Goal: Task Accomplishment & Management: Manage account settings

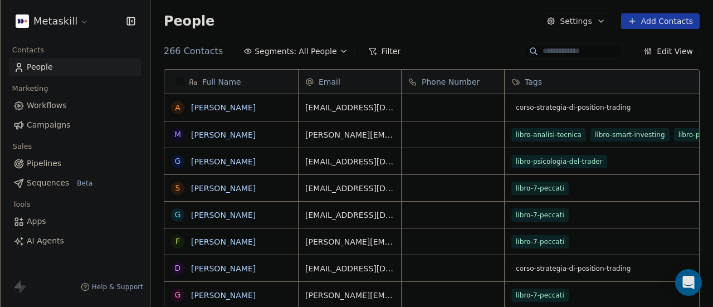
scroll to position [262, 553]
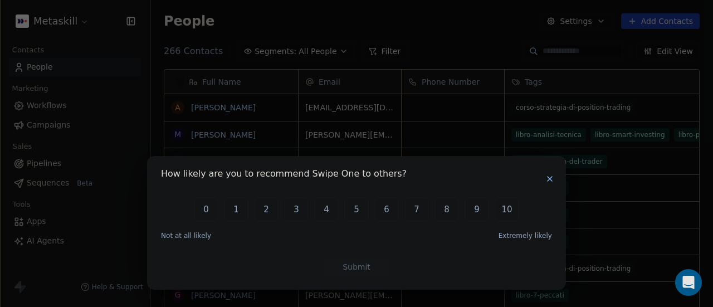
click at [557, 177] on div "How likely are you to recommend Swipe One to others? 0 1 2 3 4 5 6 7 8 9 10 Not…" at bounding box center [357, 222] width 418 height 133
click at [548, 179] on icon "button" at bounding box center [549, 178] width 9 height 9
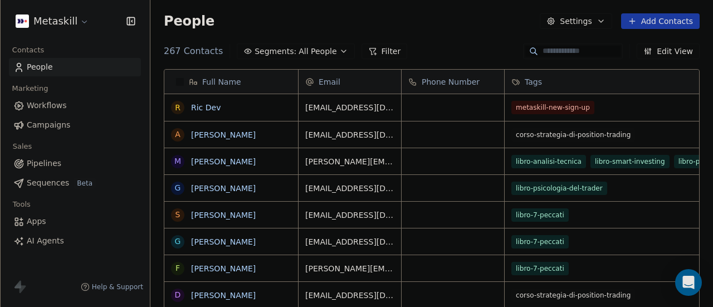
scroll to position [0, 27]
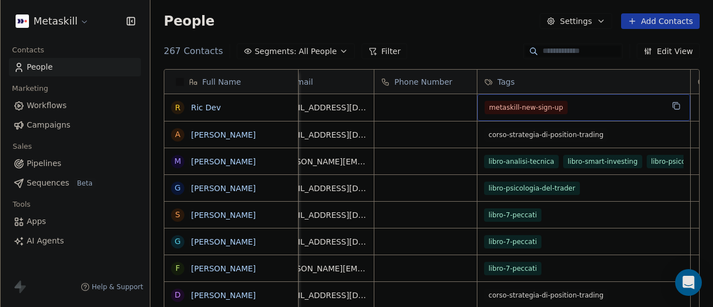
click at [576, 108] on div "metaskill-new-sign-up" at bounding box center [573, 107] width 178 height 13
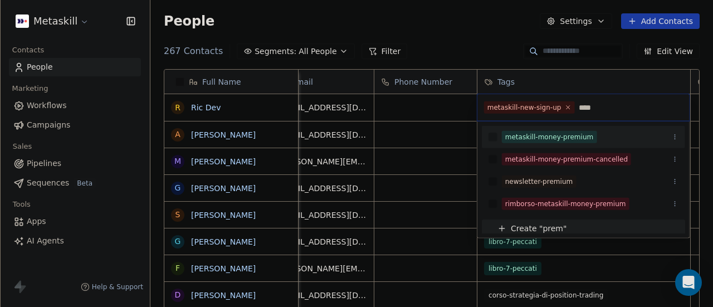
type input "****"
click at [569, 134] on div "metaskill-money-premium" at bounding box center [549, 137] width 89 height 10
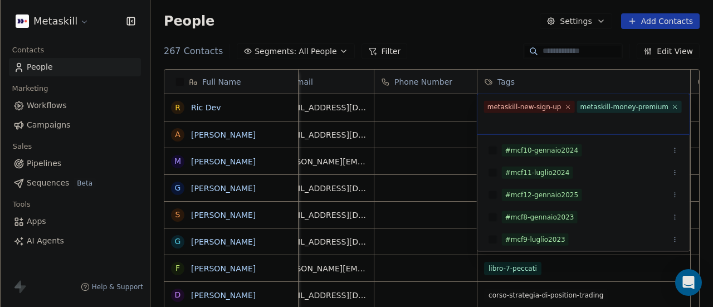
click at [477, 51] on html "Metaskill Contacts People Marketing Workflows Campaigns Sales Pipelines Sequenc…" at bounding box center [356, 153] width 713 height 307
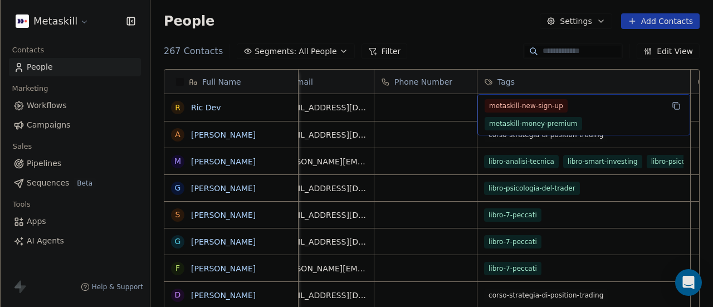
click at [660, 112] on div "metaskill-new-sign-up metaskill-money-premium" at bounding box center [573, 114] width 178 height 31
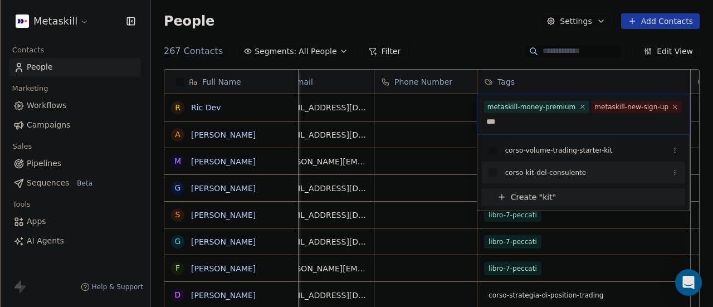
type input "***"
click at [569, 170] on div "corso-kit-del-consulente" at bounding box center [545, 173] width 81 height 10
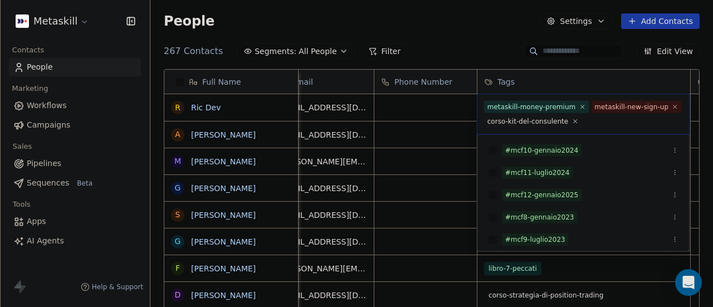
click at [452, 55] on html "Metaskill Contacts People Marketing Workflows Campaigns Sales Pipelines Sequenc…" at bounding box center [356, 153] width 713 height 307
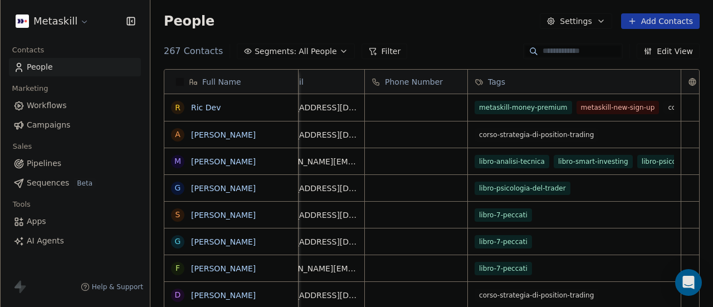
scroll to position [0, 0]
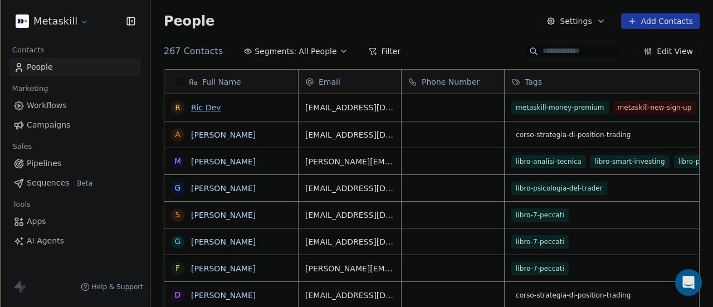
click at [202, 107] on link "Ric Dev" at bounding box center [206, 107] width 30 height 9
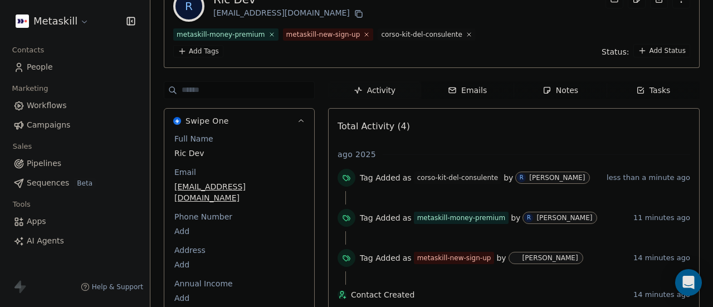
scroll to position [111, 0]
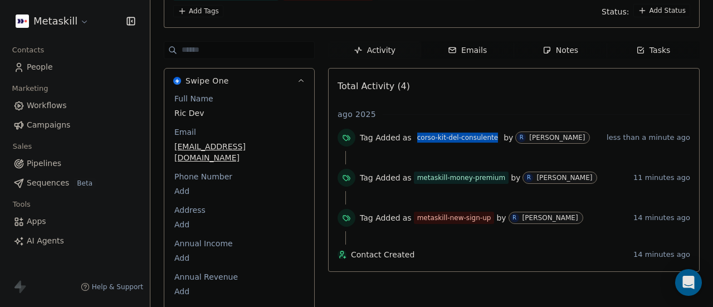
drag, startPoint x: 414, startPoint y: 139, endPoint x: 490, endPoint y: 140, distance: 75.7
click at [490, 140] on div "corso-kit-del-consulente" at bounding box center [457, 138] width 81 height 10
copy div "corso-kit-del-consulente"
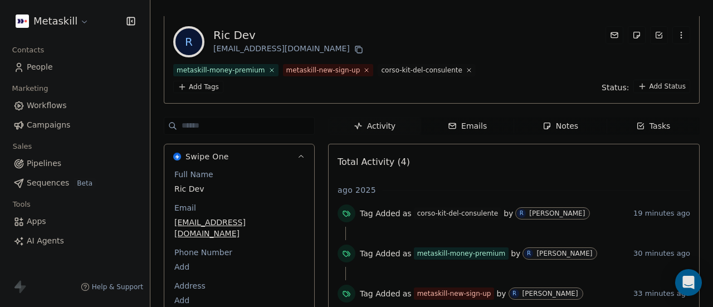
scroll to position [0, 0]
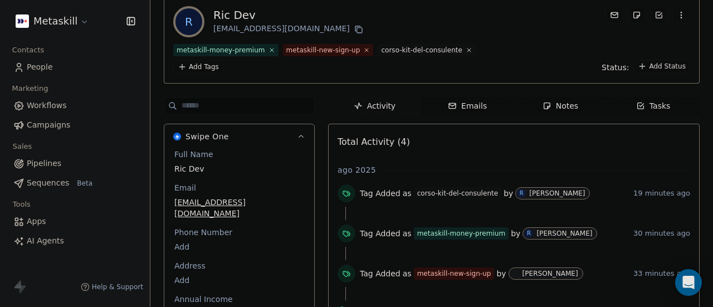
scroll to position [159, 0]
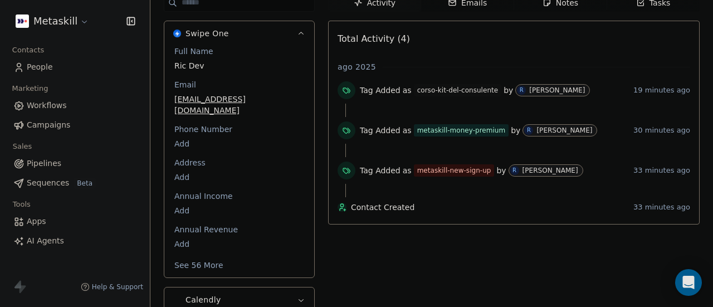
click at [197, 255] on button "See 56 More" at bounding box center [199, 265] width 62 height 20
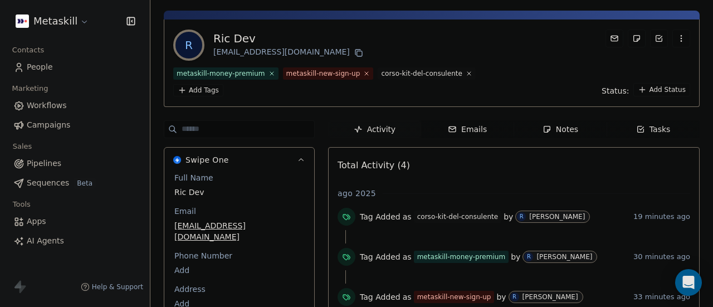
scroll to position [0, 0]
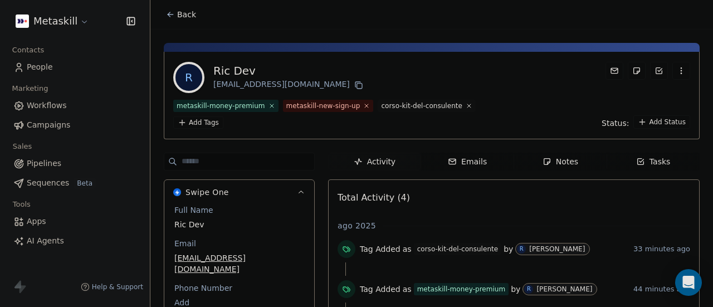
click at [47, 67] on span "People" at bounding box center [40, 67] width 26 height 12
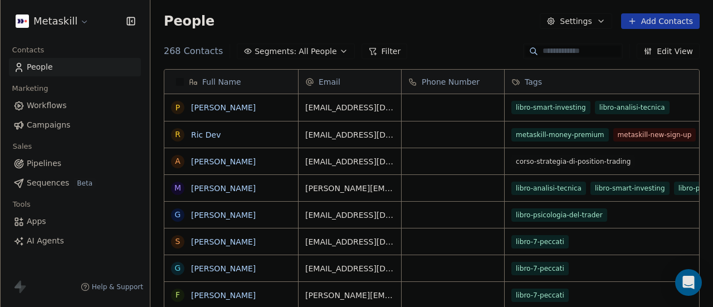
scroll to position [262, 553]
click at [86, 22] on html "Metaskill Contacts People Marketing Workflows Campaigns Sales Pipelines Sequenc…" at bounding box center [356, 153] width 713 height 307
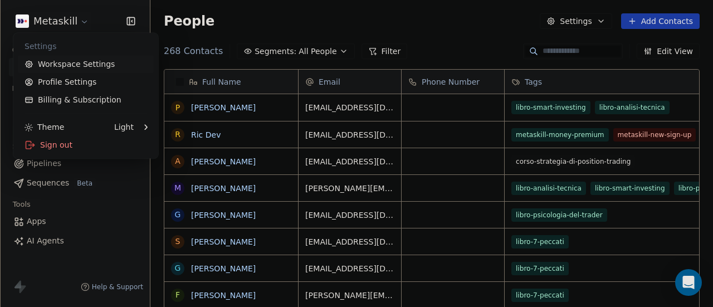
click at [81, 64] on link "Workspace Settings" at bounding box center [86, 64] width 136 height 18
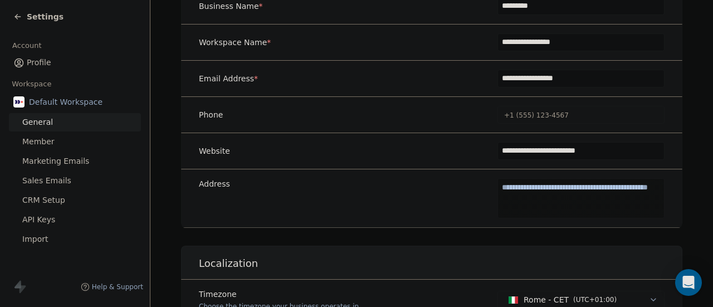
scroll to position [223, 0]
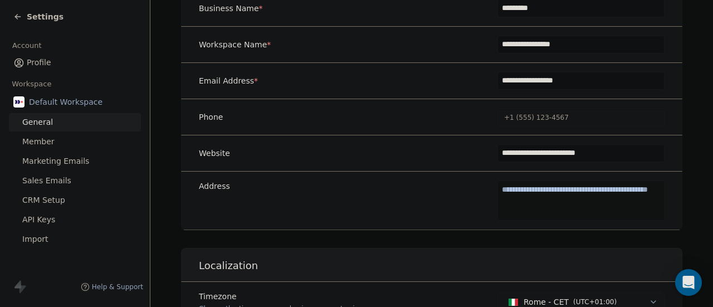
click at [16, 19] on icon at bounding box center [17, 16] width 9 height 9
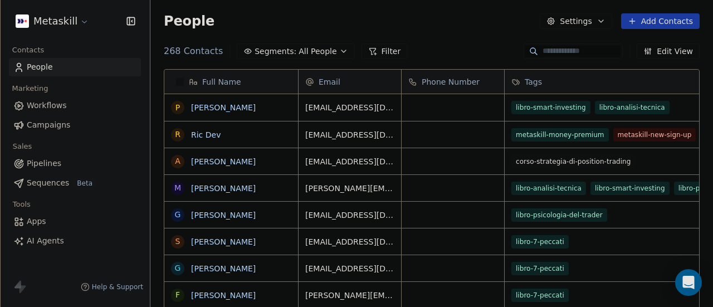
scroll to position [262, 553]
click at [597, 27] on button "Settings" at bounding box center [576, 21] width 72 height 16
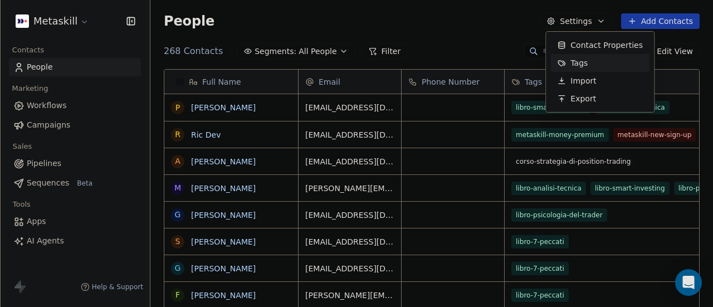
click at [577, 62] on span "Tags" at bounding box center [578, 63] width 17 height 12
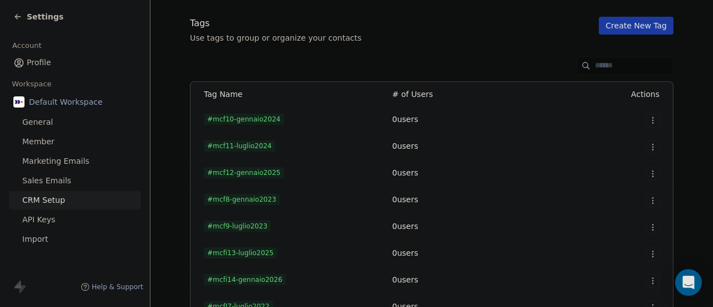
scroll to position [1841, 0]
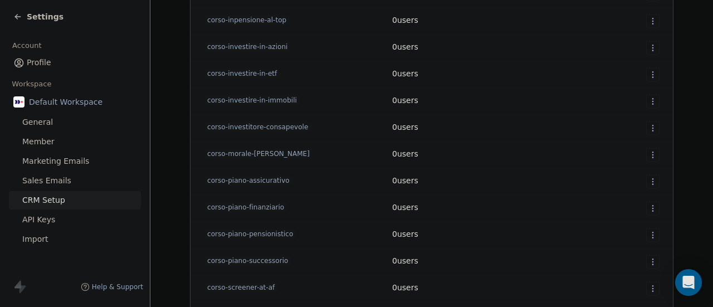
click at [647, 154] on html "Settings Account Profile Workspace Default Workspace General Member Marketing E…" at bounding box center [356, 153] width 713 height 307
click at [634, 176] on span "Edit" at bounding box center [628, 177] width 15 height 11
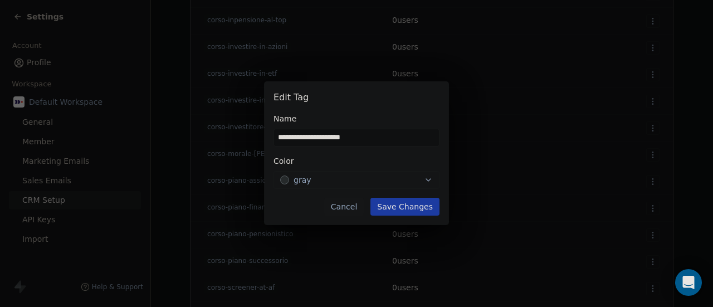
click at [380, 139] on input "**********" at bounding box center [356, 137] width 165 height 17
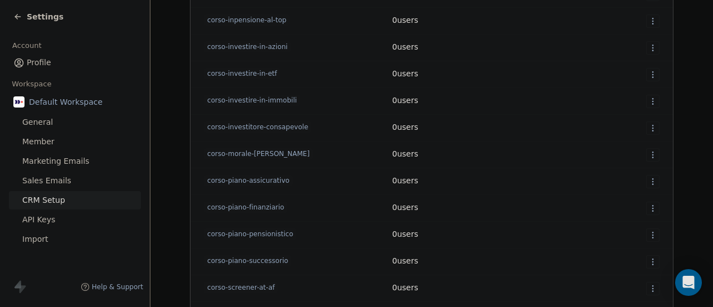
click at [648, 155] on html "Settings Account Profile Workspace Default Workspace General Member Marketing E…" at bounding box center [356, 153] width 713 height 307
click at [621, 197] on span "Delete" at bounding box center [634, 194] width 26 height 11
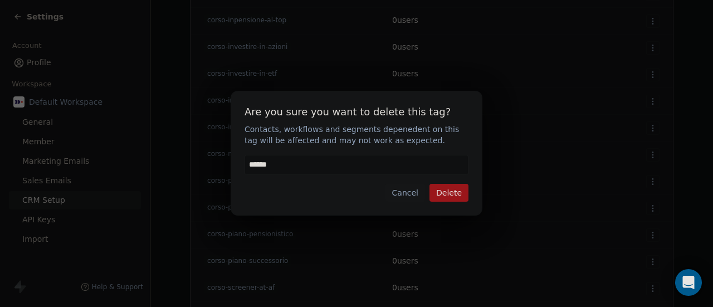
type input "******"
click at [451, 192] on button "Delete" at bounding box center [448, 193] width 39 height 18
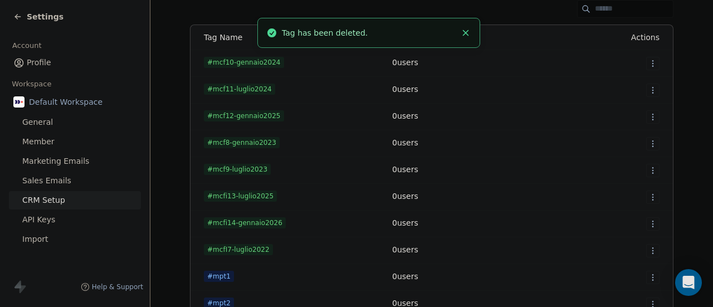
scroll to position [0, 0]
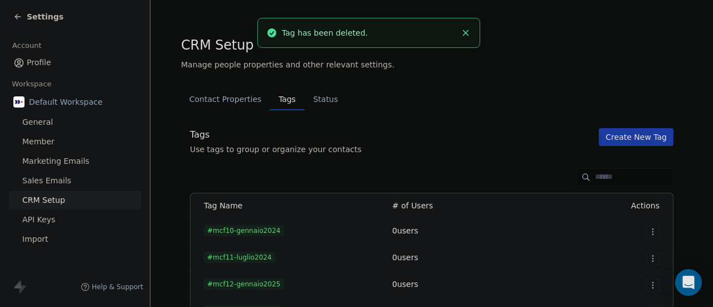
click at [640, 136] on button "Create New Tag" at bounding box center [636, 137] width 75 height 18
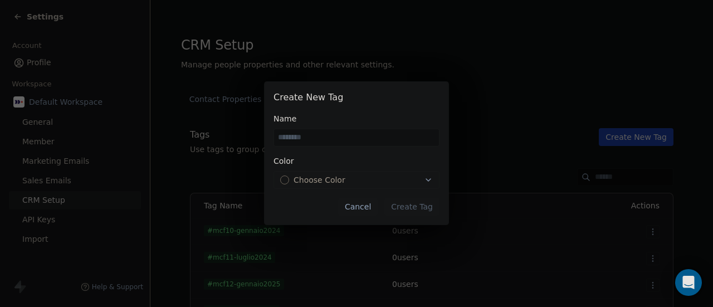
paste input "**********"
click at [386, 141] on input "**********" at bounding box center [356, 137] width 165 height 17
type input "**********"
click at [429, 180] on icon "button" at bounding box center [428, 180] width 4 height 2
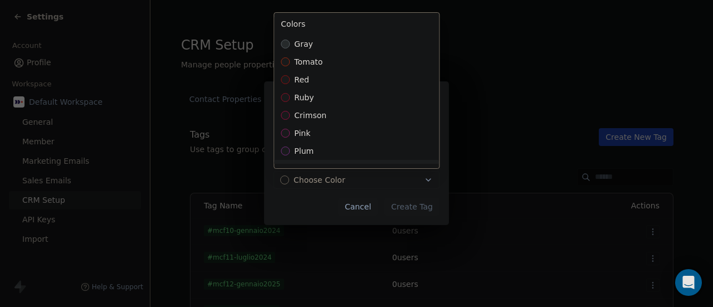
click at [304, 196] on div "**********" at bounding box center [356, 153] width 713 height 179
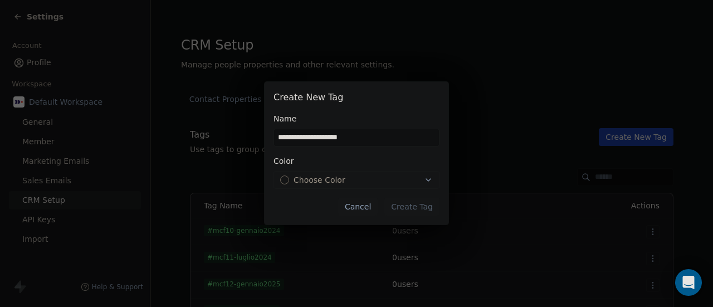
click at [370, 207] on button "Cancel" at bounding box center [358, 207] width 40 height 18
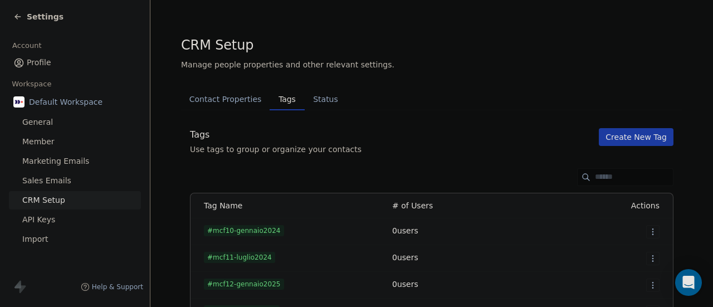
click at [630, 135] on button "Create New Tag" at bounding box center [636, 137] width 75 height 18
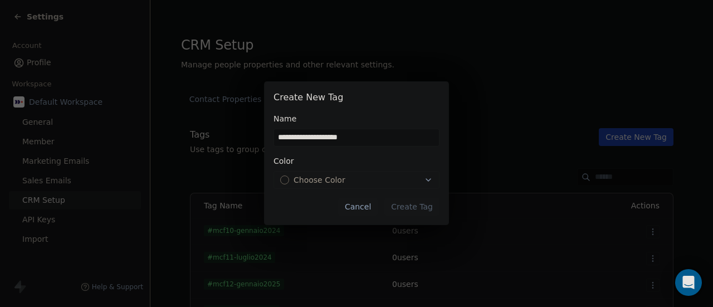
type input "**********"
click at [322, 180] on span "Choose Color" at bounding box center [319, 179] width 52 height 11
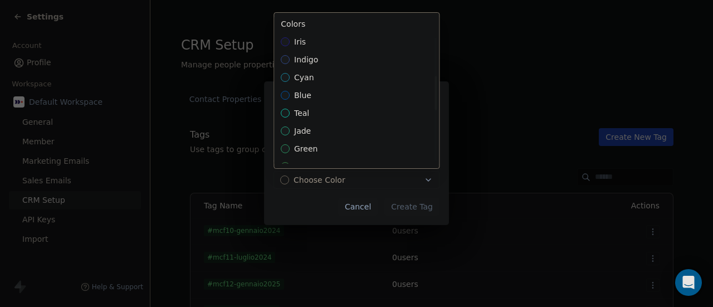
scroll to position [167, 0]
click at [367, 204] on div "**********" at bounding box center [356, 153] width 713 height 179
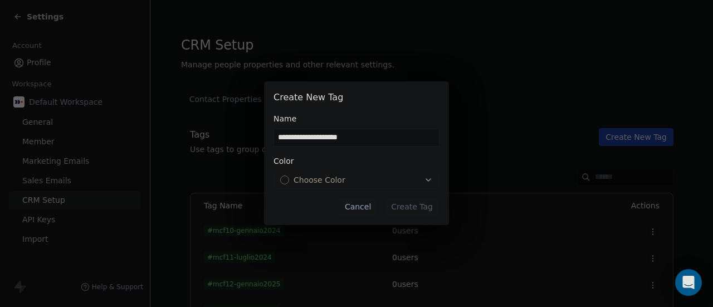
click at [367, 205] on button "Cancel" at bounding box center [358, 207] width 40 height 18
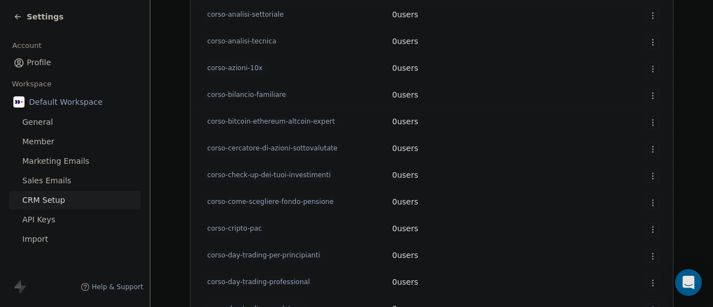
scroll to position [1503, 0]
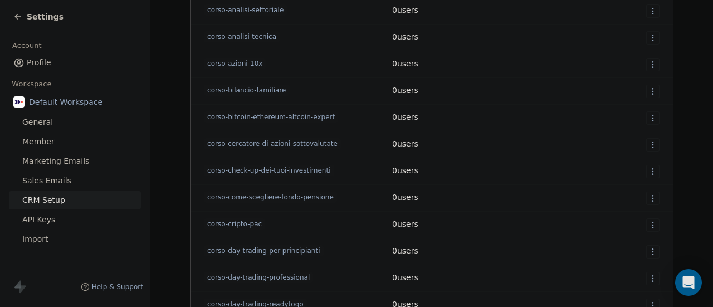
click at [644, 119] on html "Settings Account Profile Workspace Default Workspace General Member Marketing E…" at bounding box center [356, 153] width 713 height 307
click at [624, 142] on span "Edit" at bounding box center [628, 140] width 15 height 11
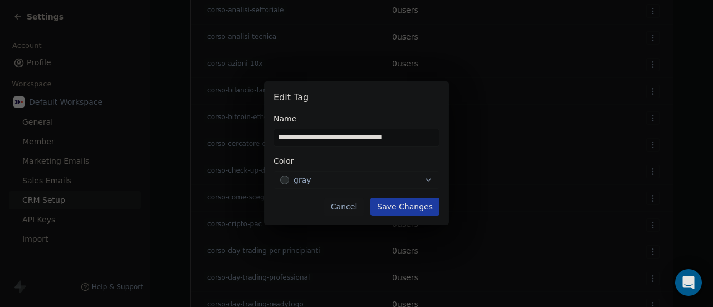
click at [347, 208] on button "Cancel" at bounding box center [344, 207] width 40 height 18
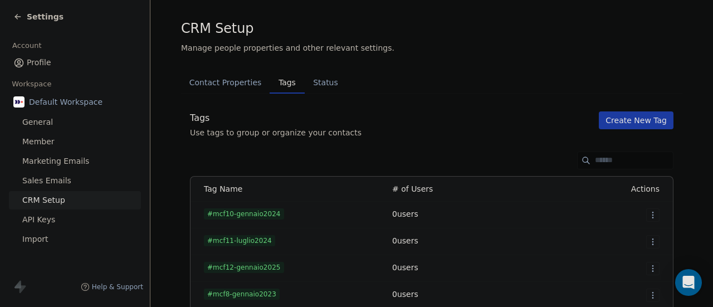
scroll to position [0, 0]
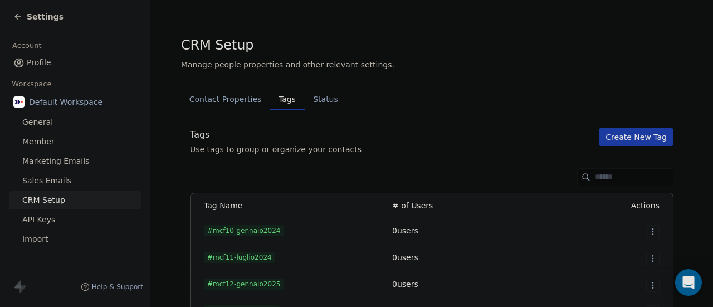
click at [615, 139] on button "Create New Tag" at bounding box center [636, 137] width 75 height 18
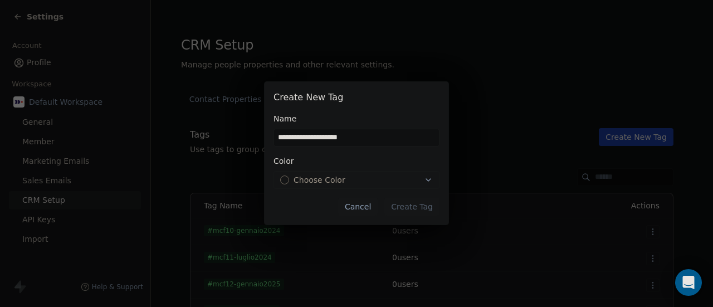
type input "**********"
click at [322, 179] on span "Choose Color" at bounding box center [319, 179] width 52 height 11
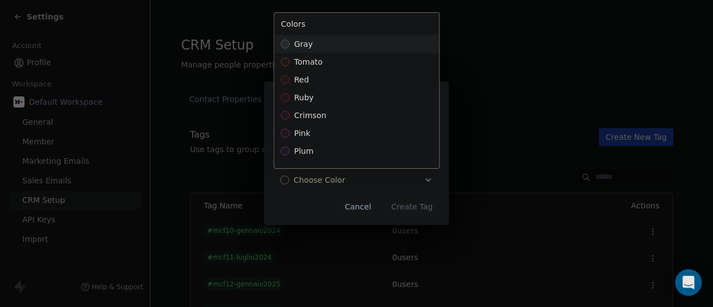
click at [298, 41] on span "gray" at bounding box center [303, 43] width 18 height 11
click at [405, 205] on div "**********" at bounding box center [356, 153] width 713 height 179
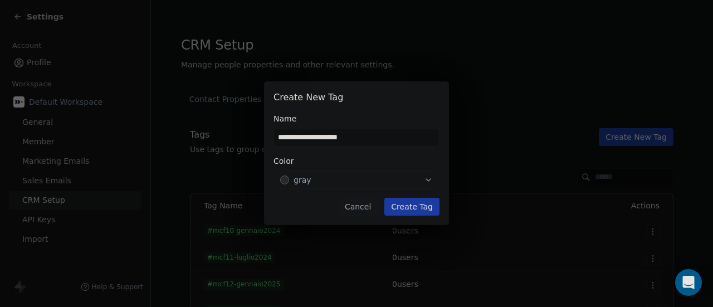
click at [405, 205] on button "Create Tag" at bounding box center [411, 207] width 55 height 18
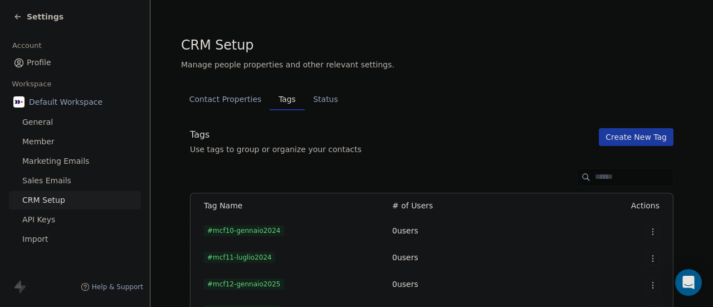
scroll to position [2429, 0]
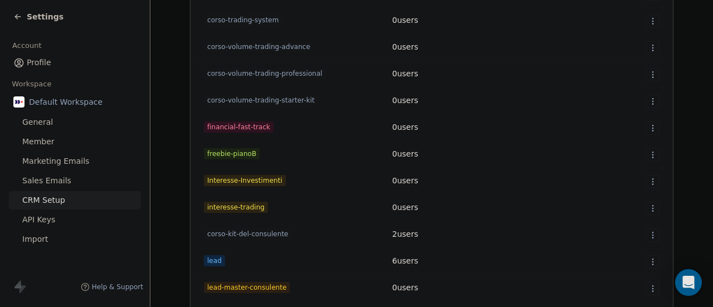
click at [650, 154] on html "Settings Account Profile Workspace Default Workspace General Member Marketing E…" at bounding box center [356, 153] width 713 height 307
click at [628, 179] on span "Edit" at bounding box center [628, 177] width 15 height 11
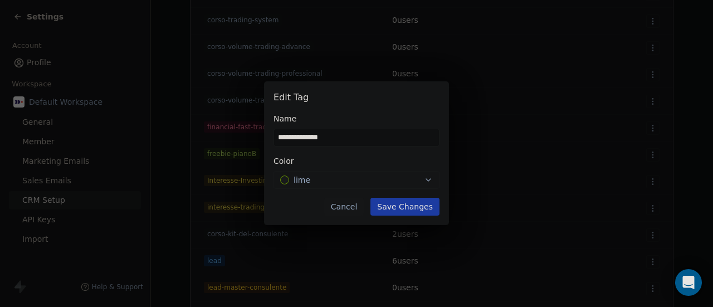
click at [385, 141] on input "**********" at bounding box center [356, 137] width 165 height 17
type input "**********"
click at [390, 207] on button "Save Changes" at bounding box center [404, 207] width 69 height 18
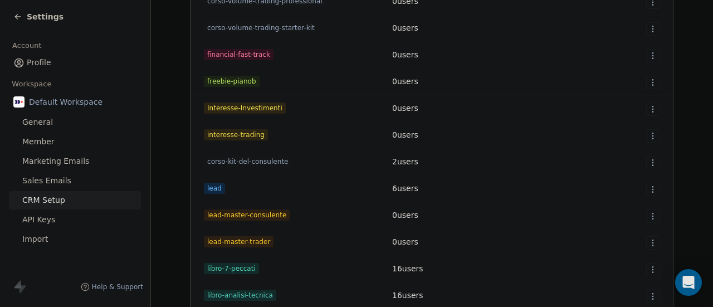
scroll to position [2540, 0]
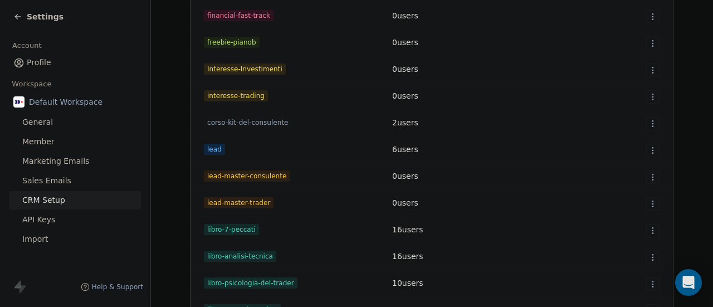
click at [647, 123] on html "Settings Account Profile Workspace Default Workspace General Member Marketing E…" at bounding box center [356, 153] width 713 height 307
click at [638, 144] on div "Edit" at bounding box center [627, 146] width 52 height 18
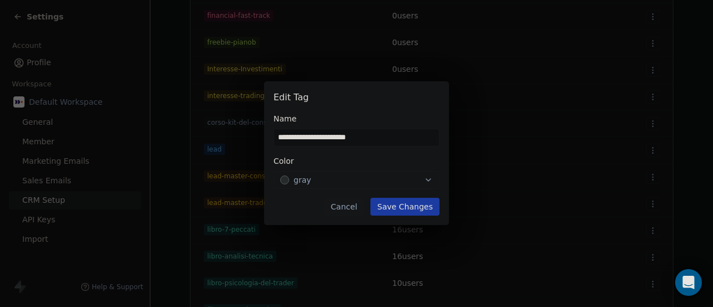
click at [349, 207] on button "Cancel" at bounding box center [344, 207] width 40 height 18
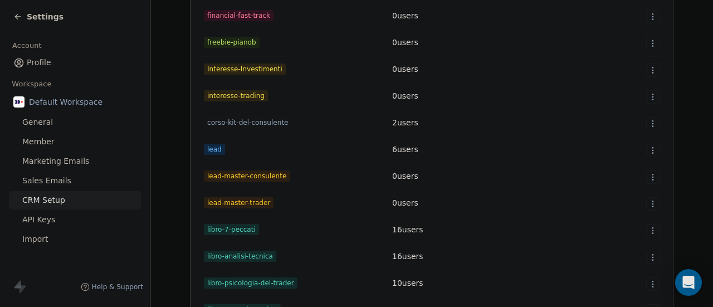
click at [256, 121] on span "corso-kit-del-consulente" at bounding box center [248, 122] width 88 height 11
click at [404, 122] on span "2 users" at bounding box center [405, 122] width 26 height 9
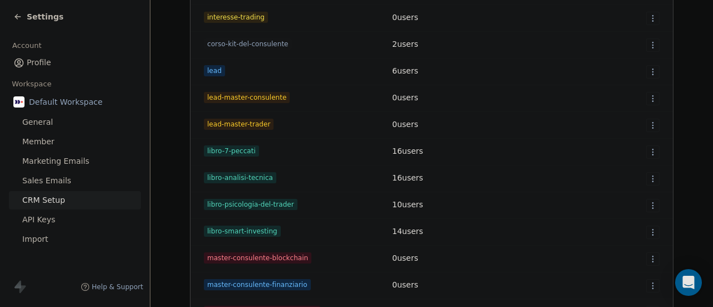
scroll to position [2652, 0]
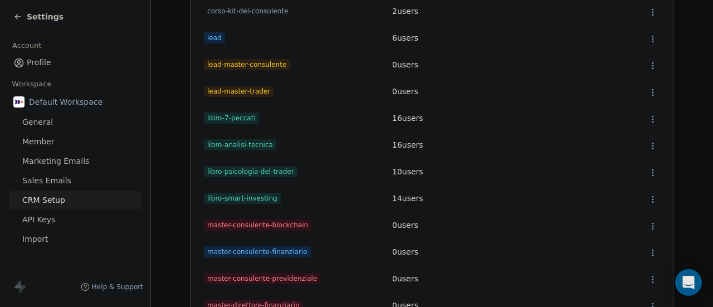
click at [16, 17] on icon at bounding box center [17, 17] width 5 height 0
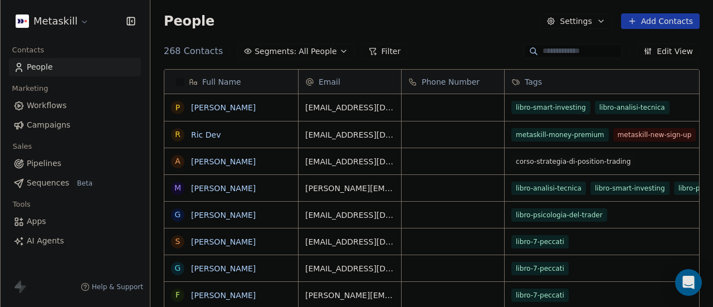
scroll to position [262, 553]
click at [325, 51] on span "All People" at bounding box center [317, 52] width 38 height 12
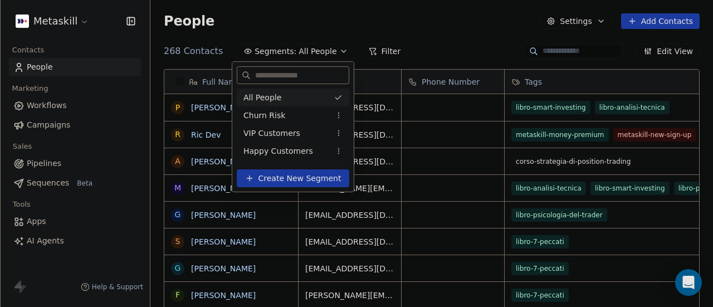
click at [383, 47] on html "Metaskill Contacts People Marketing Workflows Campaigns Sales Pipelines Sequenc…" at bounding box center [356, 153] width 713 height 307
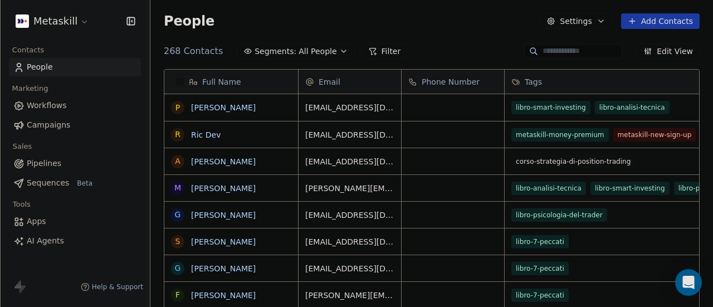
click at [383, 48] on button "Filter" at bounding box center [384, 51] width 46 height 16
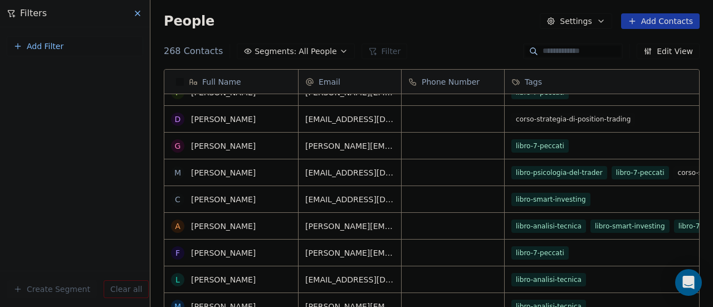
scroll to position [0, 0]
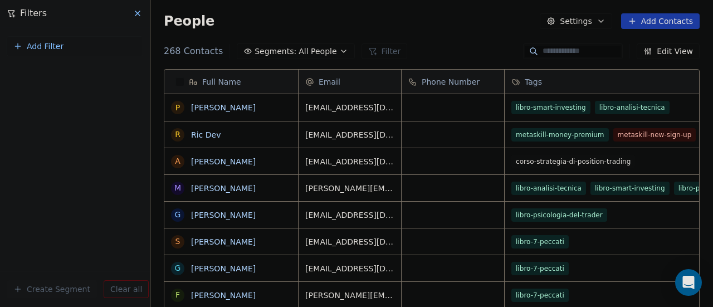
click at [54, 46] on span "Add Filter" at bounding box center [45, 47] width 37 height 12
click at [56, 73] on span "Contact properties" at bounding box center [54, 73] width 72 height 12
type input "***"
click at [31, 111] on span "Tags" at bounding box center [26, 112] width 17 height 11
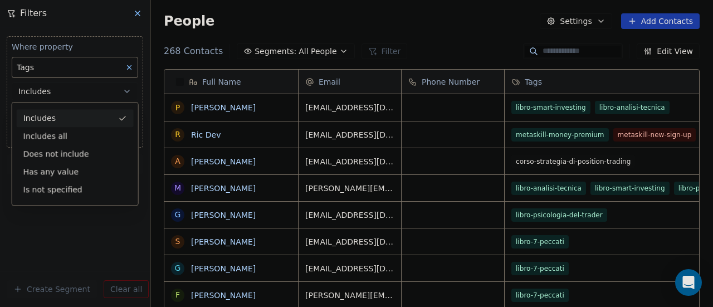
click at [59, 116] on div "Includes" at bounding box center [75, 118] width 117 height 18
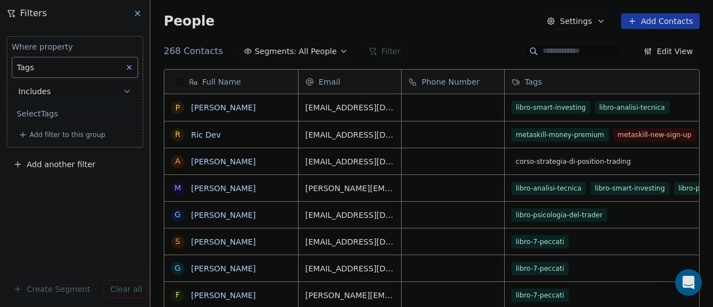
click at [39, 111] on body "Metaskill Contacts People Marketing Workflows Campaigns Sales Pipelines Sequenc…" at bounding box center [356, 153] width 713 height 307
type input "**********"
click at [60, 144] on div "corso-kit-del-consulente" at bounding box center [80, 147] width 81 height 10
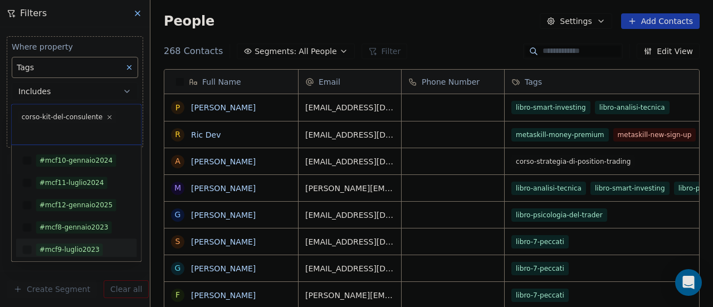
click at [75, 269] on html "Metaskill Contacts People Marketing Workflows Campaigns Sales Pipelines Sequenc…" at bounding box center [356, 153] width 713 height 307
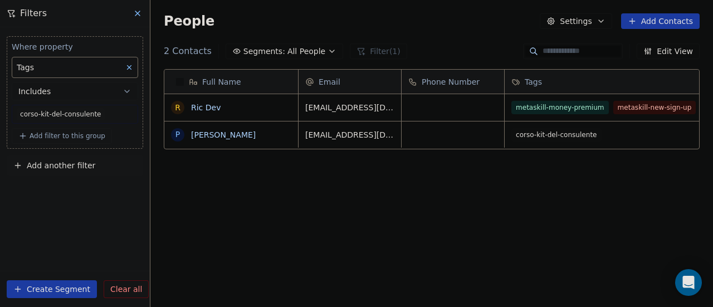
scroll to position [262, 553]
click at [572, 22] on button "Settings" at bounding box center [576, 21] width 72 height 16
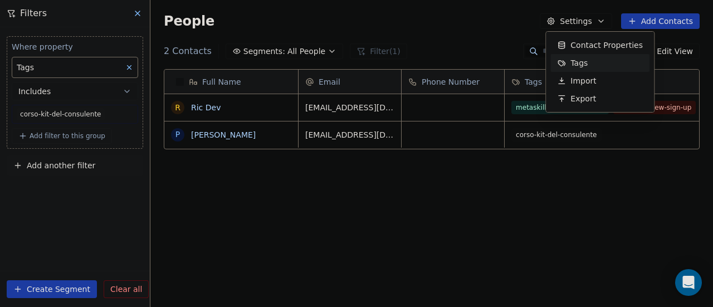
click at [572, 62] on span "Tags" at bounding box center [578, 63] width 17 height 12
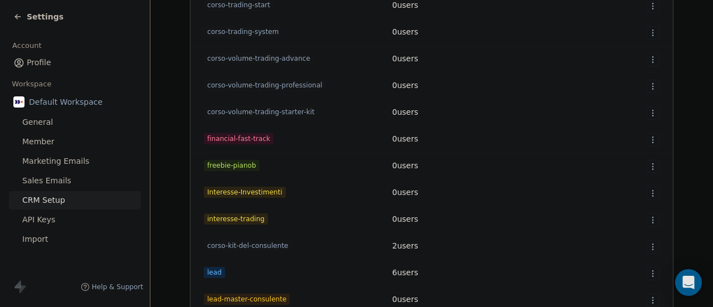
scroll to position [2431, 0]
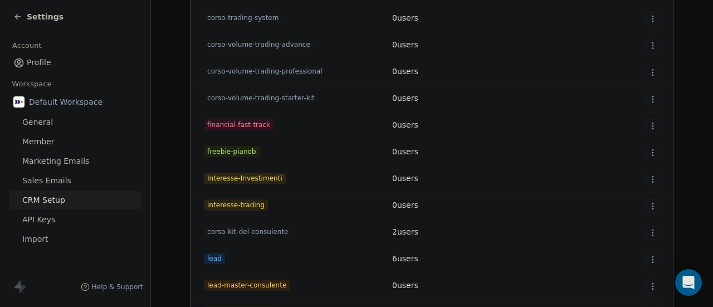
click at [646, 232] on html "Settings Account Profile Workspace Default Workspace General Member Marketing E…" at bounding box center [356, 153] width 713 height 307
click at [621, 276] on span "Delete" at bounding box center [634, 272] width 26 height 11
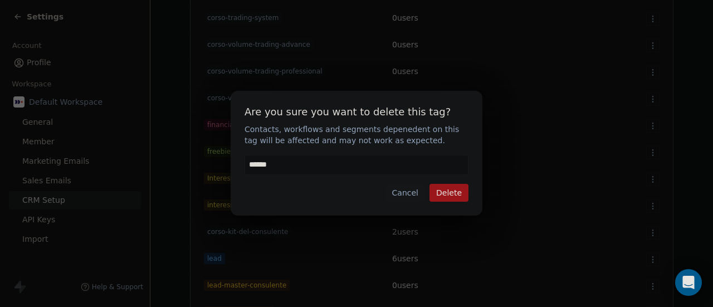
type input "******"
click at [448, 191] on button "Delete" at bounding box center [448, 193] width 39 height 18
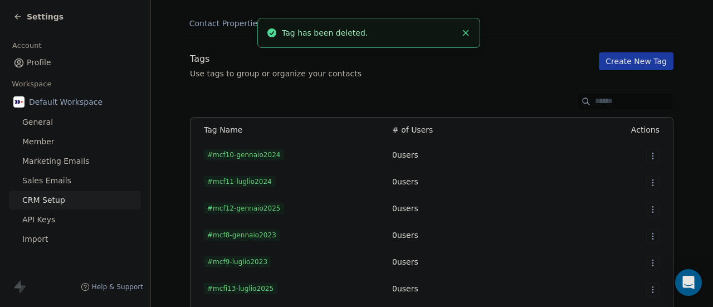
scroll to position [0, 0]
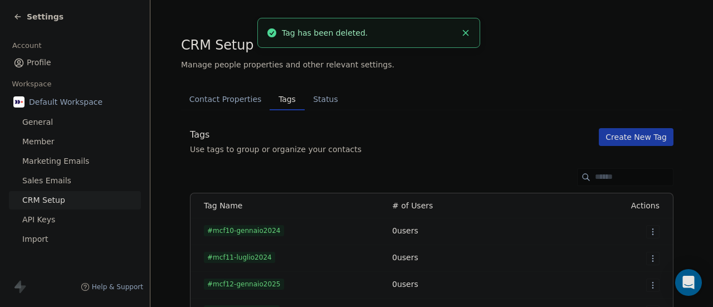
click at [626, 138] on button "Create New Tag" at bounding box center [636, 137] width 75 height 18
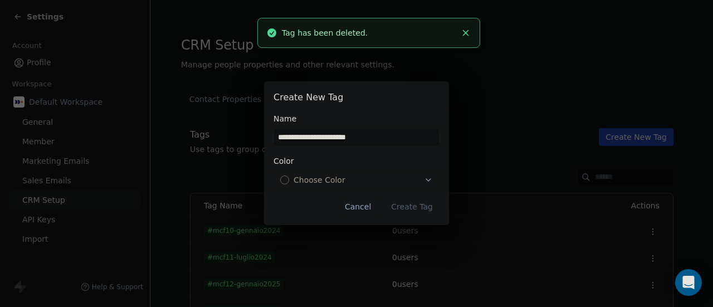
type input "**********"
click at [336, 180] on span "Choose Color" at bounding box center [319, 179] width 52 height 11
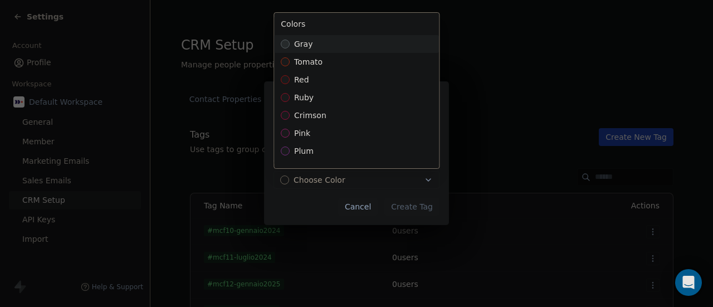
click at [314, 43] on div "gray" at bounding box center [356, 44] width 165 height 18
click at [408, 206] on div "**********" at bounding box center [356, 153] width 713 height 179
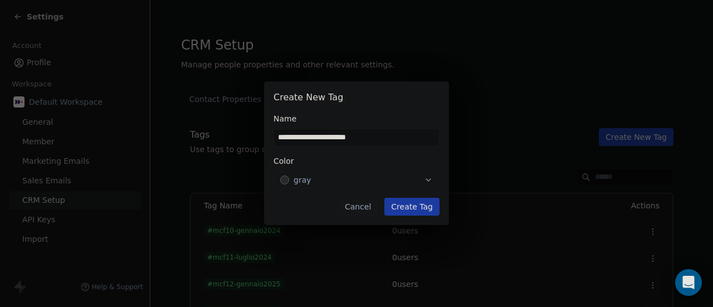
click at [408, 206] on button "Create Tag" at bounding box center [411, 207] width 55 height 18
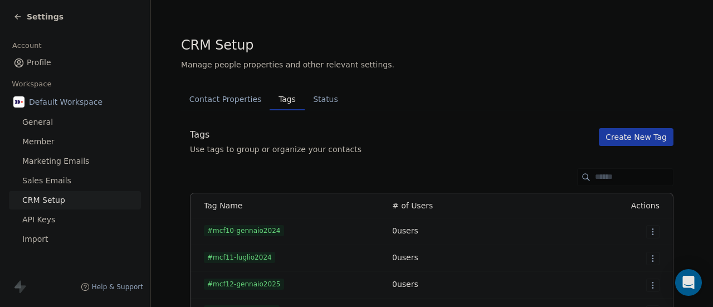
click at [19, 17] on icon at bounding box center [17, 17] width 5 height 0
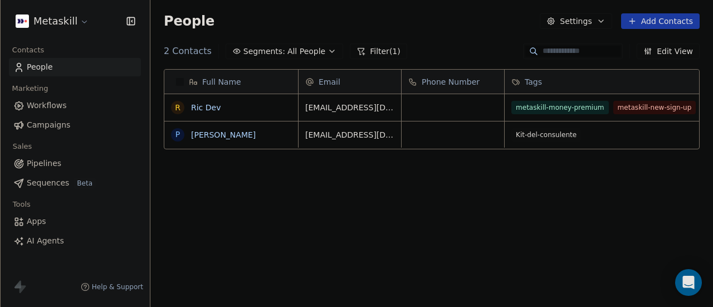
scroll to position [262, 553]
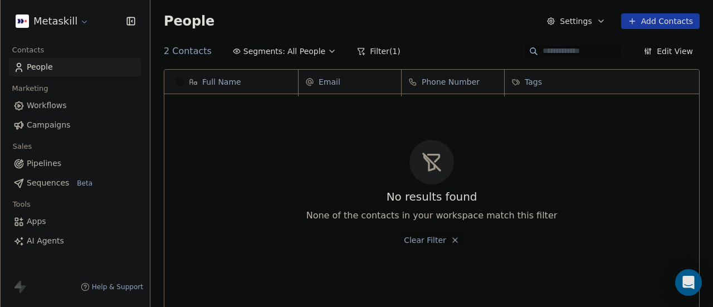
click at [370, 48] on button "Filter (1)" at bounding box center [378, 51] width 57 height 16
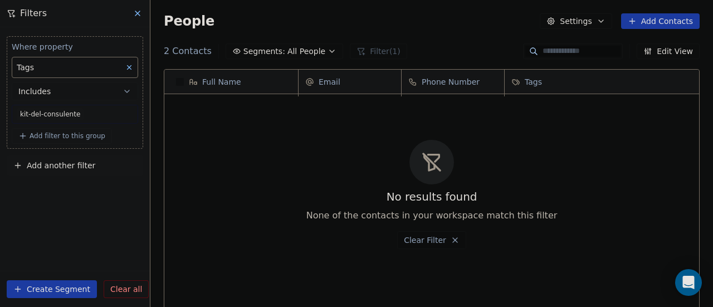
click at [59, 112] on body "Metaskill Contacts People Marketing Workflows Campaigns Sales Pipelines Sequenc…" at bounding box center [356, 153] width 713 height 307
type input "**********"
click at [70, 145] on div "libro-psicologia-del-trader" at bounding box center [83, 147] width 87 height 10
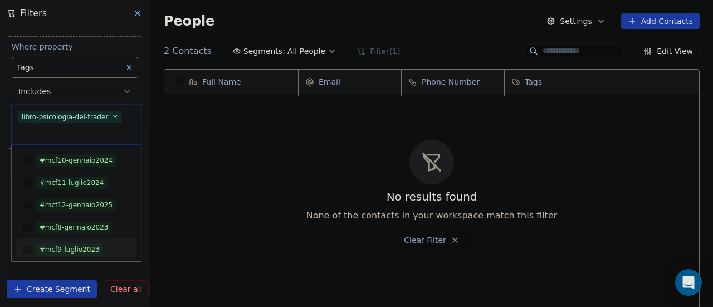
click at [87, 272] on html "Metaskill Contacts People Marketing Workflows Campaigns Sales Pipelines Sequenc…" at bounding box center [356, 153] width 713 height 307
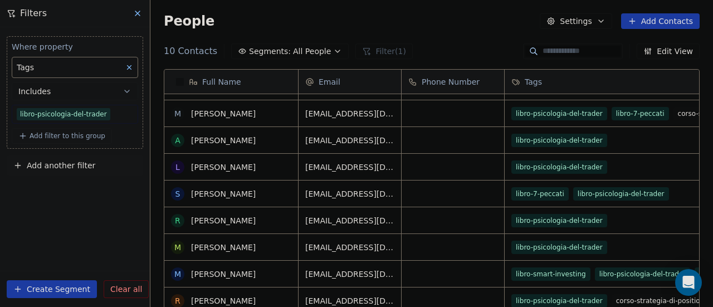
scroll to position [0, 0]
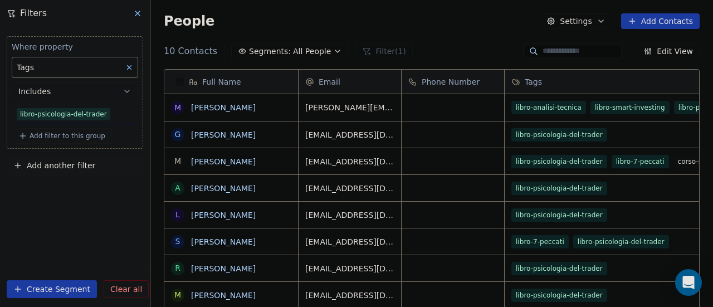
click at [592, 23] on button "Settings" at bounding box center [576, 21] width 72 height 16
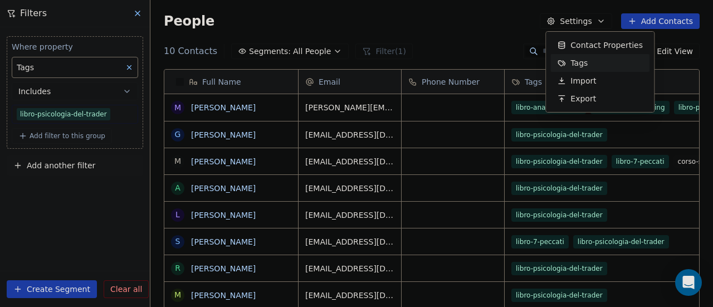
click at [572, 61] on span "Tags" at bounding box center [578, 63] width 17 height 12
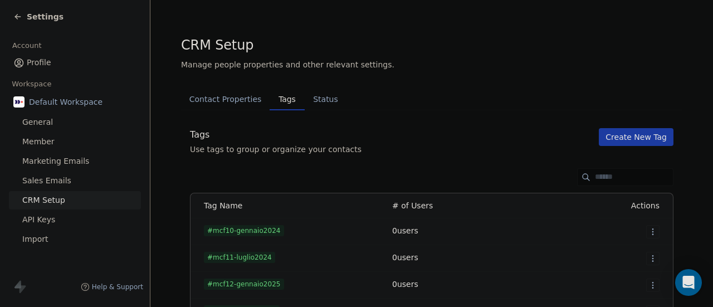
scroll to position [2669, 0]
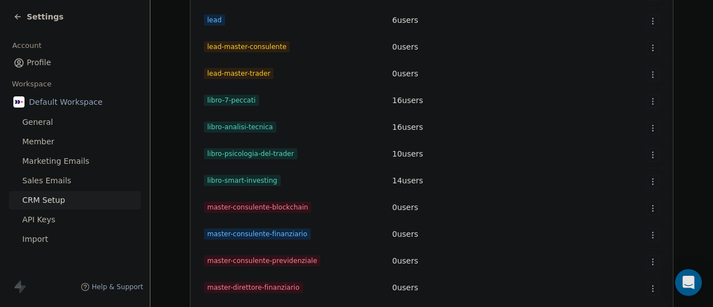
click at [647, 155] on html "Settings Account Profile Workspace Default Workspace General Member Marketing E…" at bounding box center [356, 153] width 713 height 307
click at [623, 192] on span "Delete" at bounding box center [634, 194] width 26 height 11
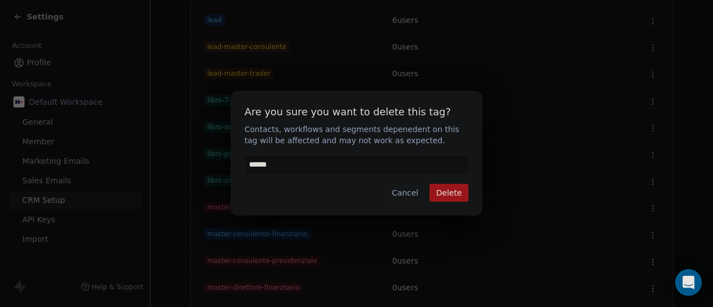
type input "******"
click at [448, 190] on button "Delete" at bounding box center [448, 193] width 39 height 18
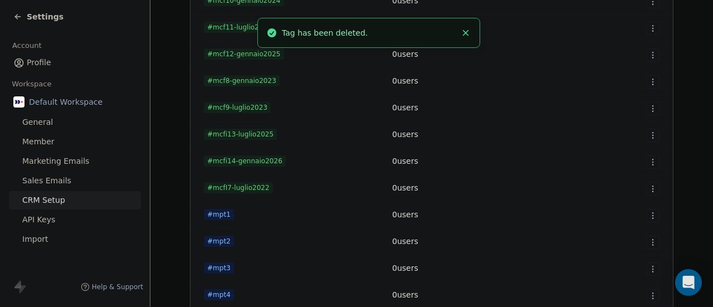
scroll to position [0, 0]
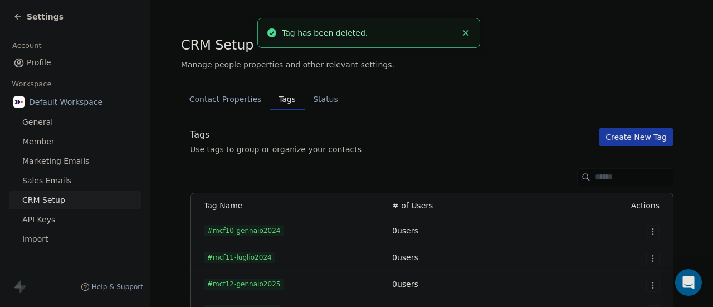
click at [602, 136] on button "Create New Tag" at bounding box center [636, 137] width 75 height 18
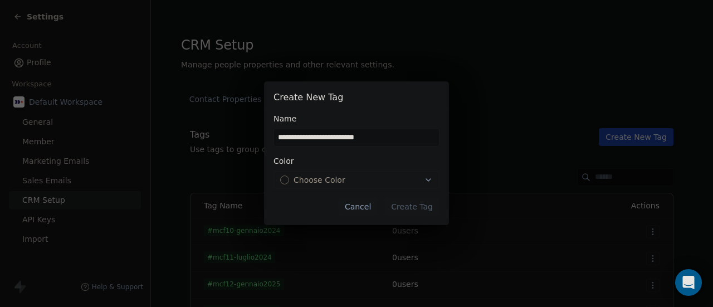
type input "**********"
click at [332, 178] on span "Choose Color" at bounding box center [319, 179] width 52 height 11
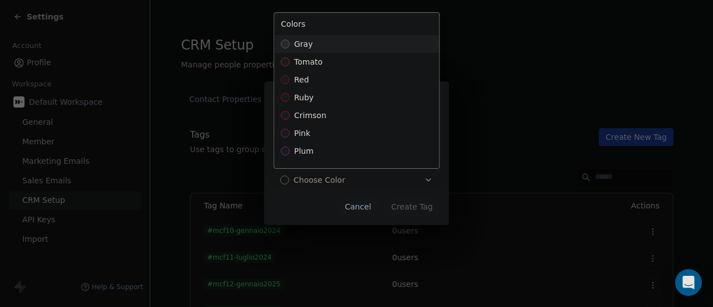
click at [330, 46] on div "gray" at bounding box center [356, 44] width 165 height 18
click at [364, 205] on div "**********" at bounding box center [356, 153] width 713 height 179
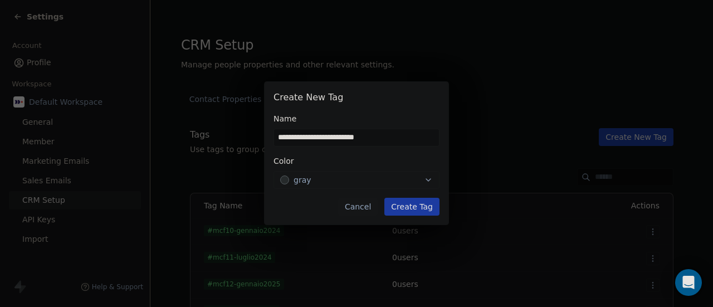
click at [369, 209] on button "Cancel" at bounding box center [358, 207] width 40 height 18
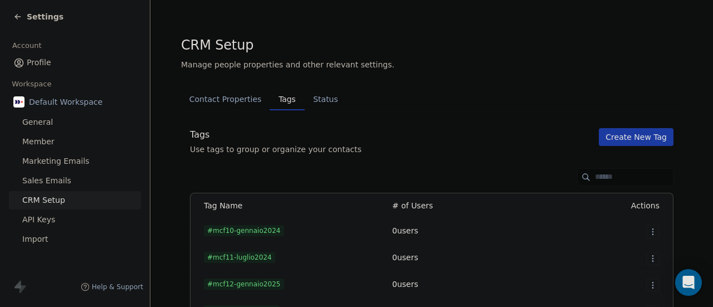
scroll to position [2616, 0]
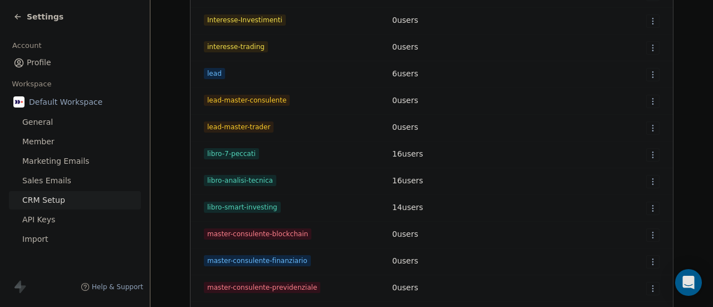
click at [645, 154] on html "Settings Account Profile Workspace Default Workspace General Member Marketing E…" at bounding box center [356, 153] width 713 height 307
click at [616, 179] on div "Edit" at bounding box center [627, 177] width 52 height 18
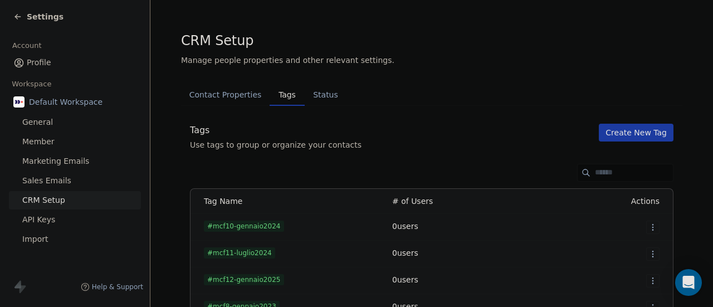
scroll to position [0, 0]
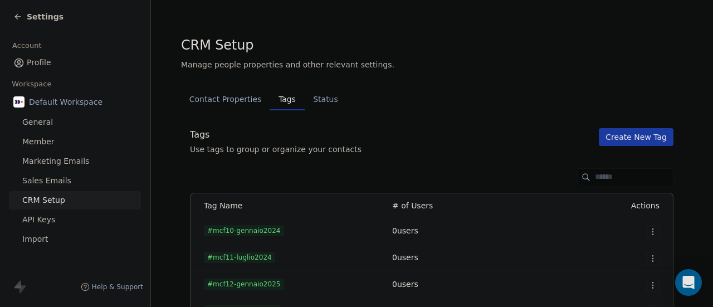
click at [645, 138] on button "Create New Tag" at bounding box center [636, 137] width 75 height 18
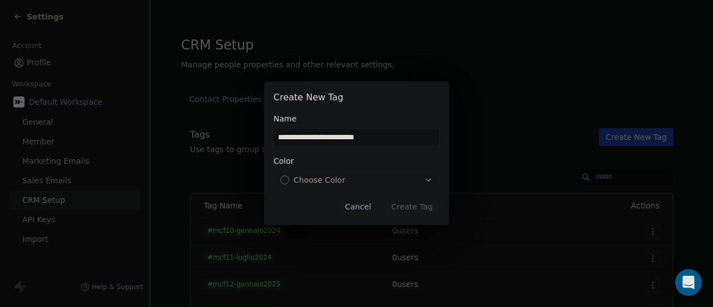
type input "**********"
click at [312, 179] on span "Choose Color" at bounding box center [319, 179] width 52 height 11
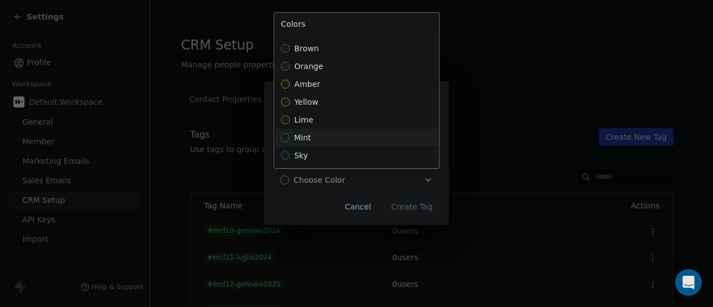
scroll to position [334, 0]
click at [311, 135] on div "mint" at bounding box center [356, 138] width 165 height 18
click at [317, 203] on div "**********" at bounding box center [356, 153] width 713 height 179
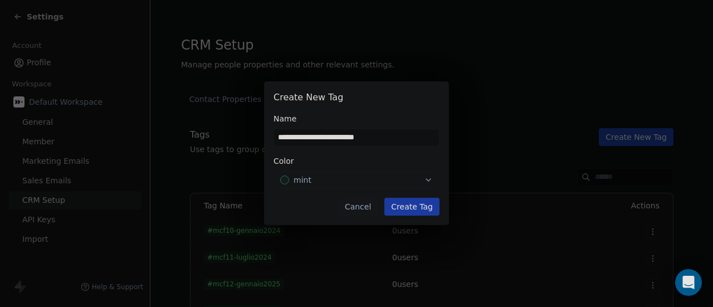
click at [415, 205] on button "Create Tag" at bounding box center [411, 207] width 55 height 18
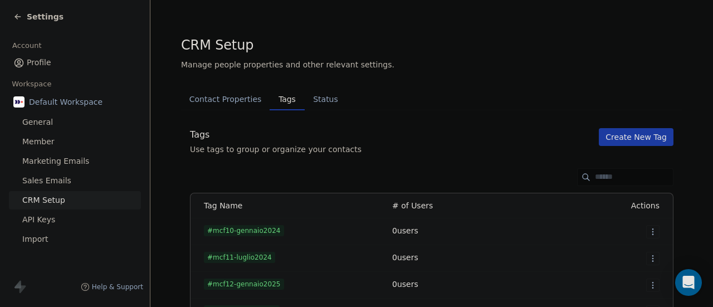
click at [37, 13] on span "Settings" at bounding box center [45, 16] width 37 height 11
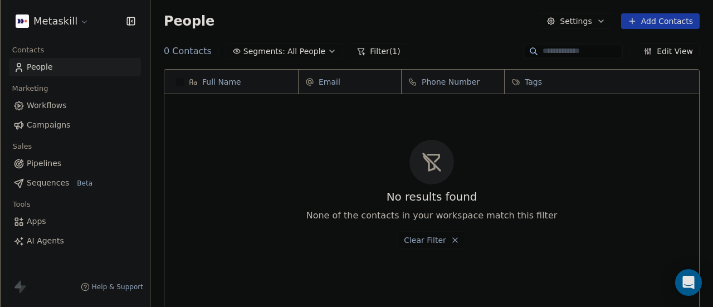
scroll to position [262, 553]
click at [364, 50] on button "Filter (1)" at bounding box center [378, 51] width 57 height 16
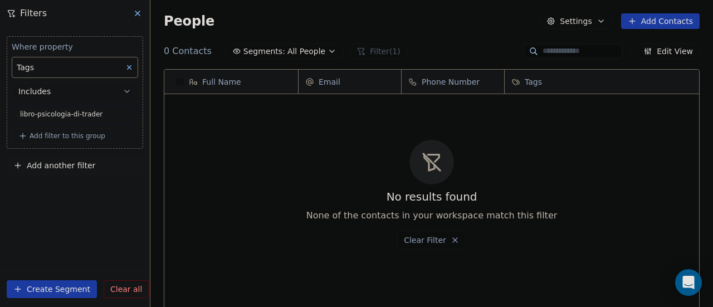
click at [131, 66] on icon at bounding box center [129, 67] width 8 height 8
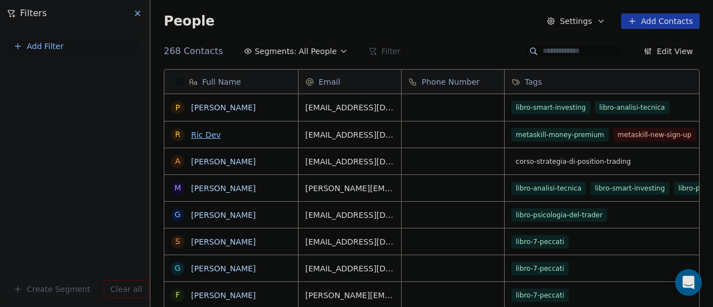
click at [199, 130] on link "Ric Dev" at bounding box center [206, 134] width 30 height 9
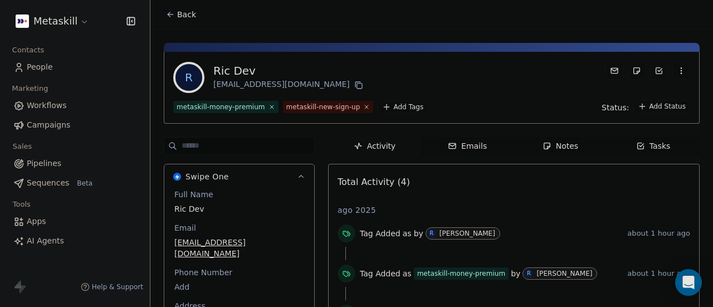
click at [391, 106] on html "Metaskill Contacts People Marketing Workflows Campaigns Sales Pipelines Sequenc…" at bounding box center [356, 153] width 713 height 307
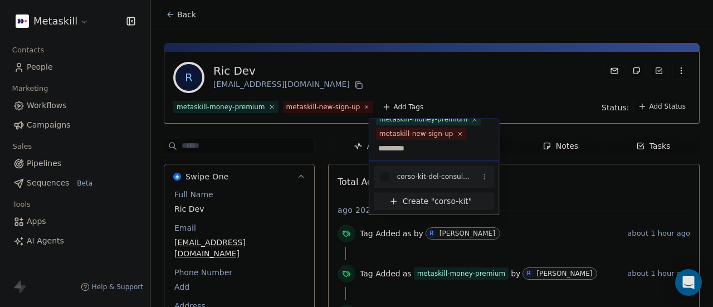
type input "*********"
click at [420, 178] on div "corso-kit-del-consulente" at bounding box center [435, 177] width 76 height 10
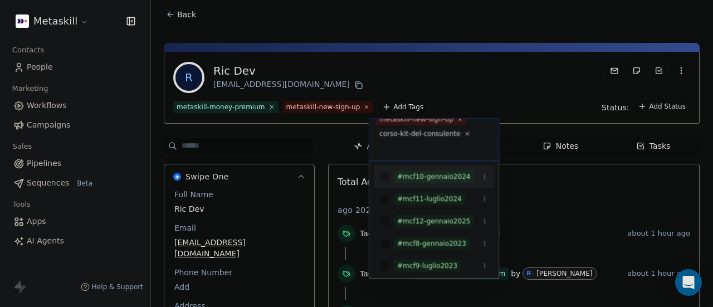
click at [448, 68] on html "Metaskill Contacts People Marketing Workflows Campaigns Sales Pipelines Sequenc…" at bounding box center [356, 153] width 713 height 307
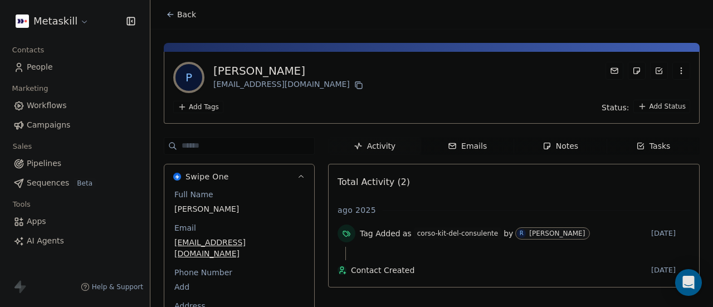
click at [205, 105] on html "Metaskill Contacts People Marketing Workflows Campaigns Sales Pipelines Sequenc…" at bounding box center [356, 153] width 713 height 307
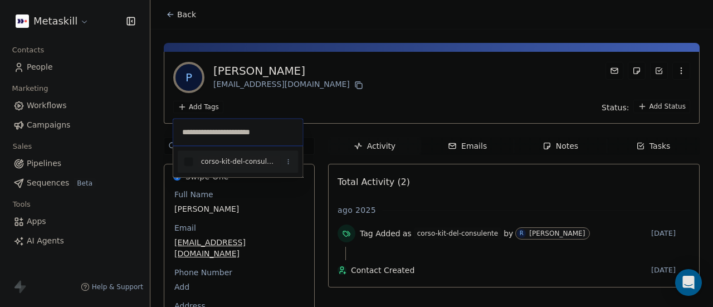
type input "**********"
click at [227, 159] on div "corso-kit-del-consulente" at bounding box center [239, 161] width 76 height 10
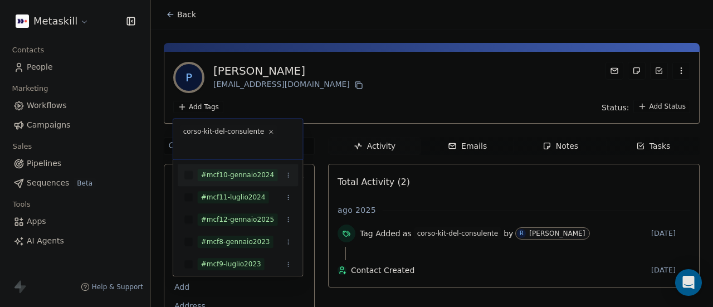
click at [352, 102] on html "Metaskill Contacts People Marketing Workflows Campaigns Sales Pipelines Sequenc…" at bounding box center [356, 153] width 713 height 307
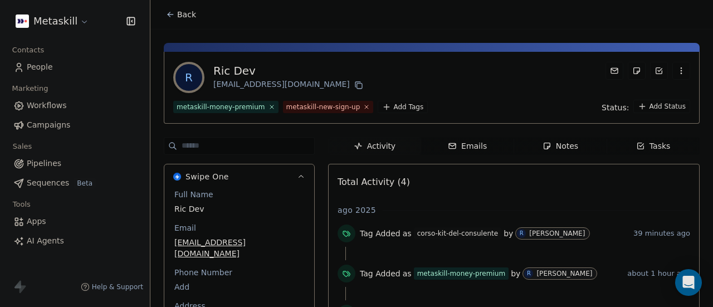
click at [392, 106] on html "Metaskill Contacts People Marketing Workflows Campaigns Sales Pipelines Sequenc…" at bounding box center [356, 153] width 713 height 307
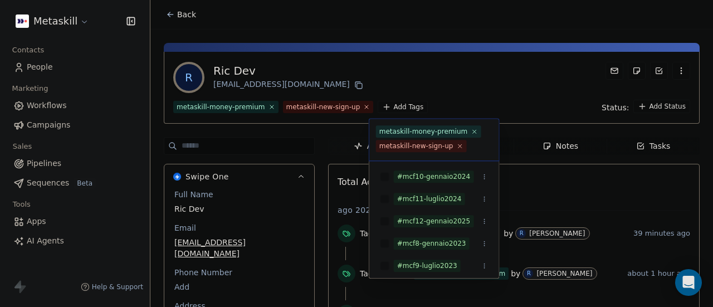
scroll to position [12, 0]
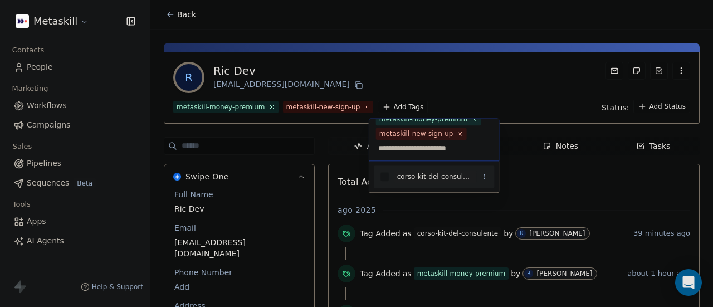
type input "**********"
click at [440, 175] on div "corso-kit-del-consulente" at bounding box center [435, 177] width 76 height 10
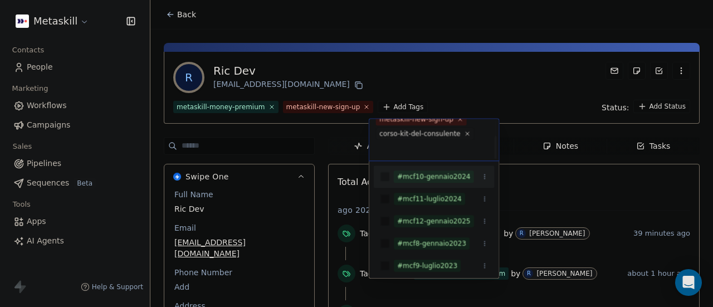
click at [468, 80] on html "Metaskill Contacts People Marketing Workflows Campaigns Sales Pipelines Sequenc…" at bounding box center [356, 153] width 713 height 307
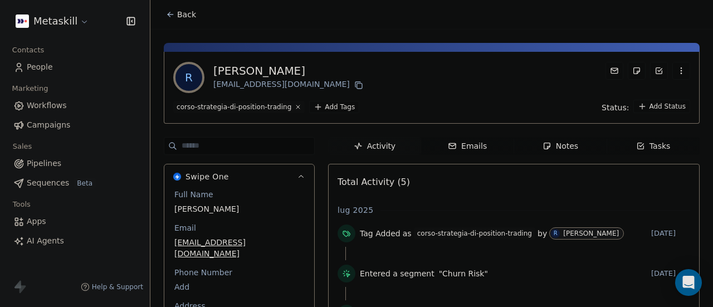
click at [342, 104] on html "Metaskill Contacts People Marketing Workflows Campaigns Sales Pipelines Sequenc…" at bounding box center [356, 153] width 713 height 307
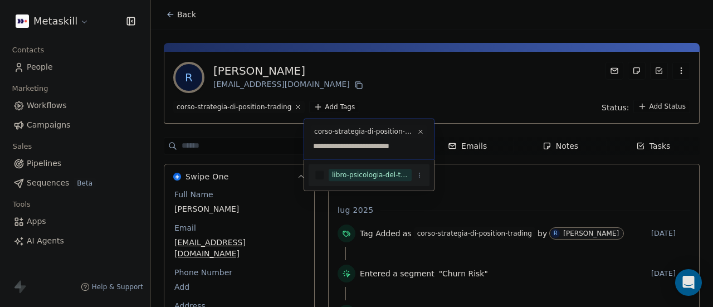
type input "**********"
click at [355, 175] on div "libro-psicologia-del-trader" at bounding box center [370, 175] width 76 height 10
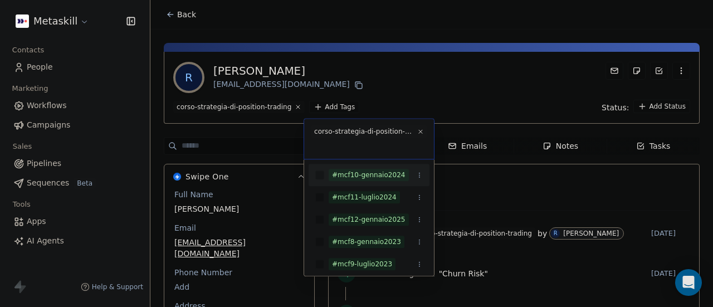
click at [389, 100] on html "Metaskill Contacts People Marketing Workflows Campaigns Sales Pipelines Sequenc…" at bounding box center [356, 153] width 713 height 307
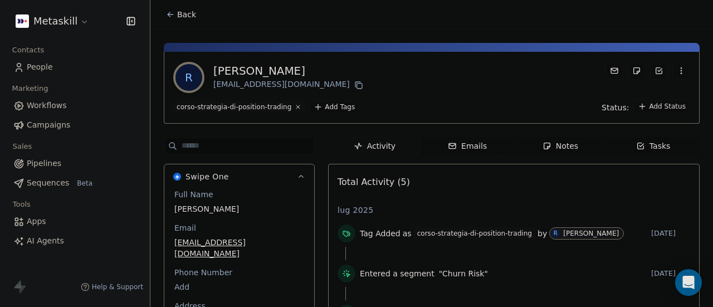
click at [336, 105] on html "Metaskill Contacts People Marketing Workflows Campaigns Sales Pipelines Sequenc…" at bounding box center [356, 153] width 713 height 307
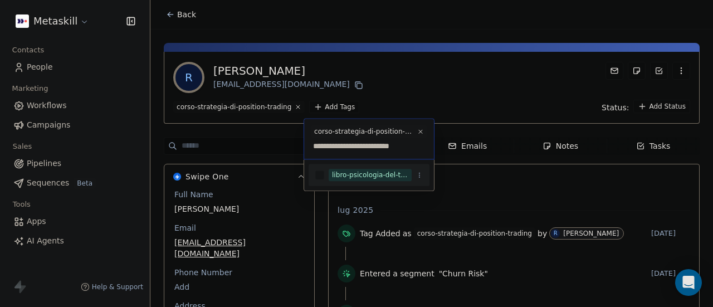
type input "**********"
click at [356, 176] on div "libro-psicologia-del-trader" at bounding box center [370, 175] width 76 height 10
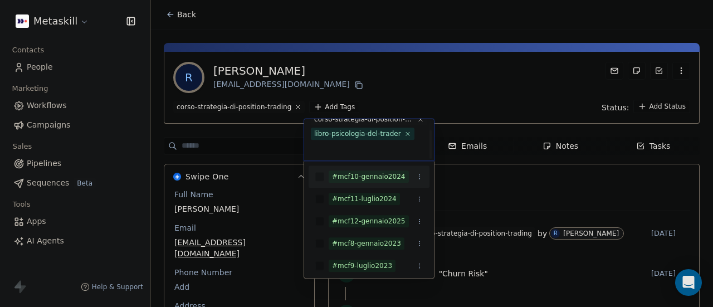
click at [382, 73] on html "Metaskill Contacts People Marketing Workflows Campaigns Sales Pipelines Sequenc…" at bounding box center [356, 153] width 713 height 307
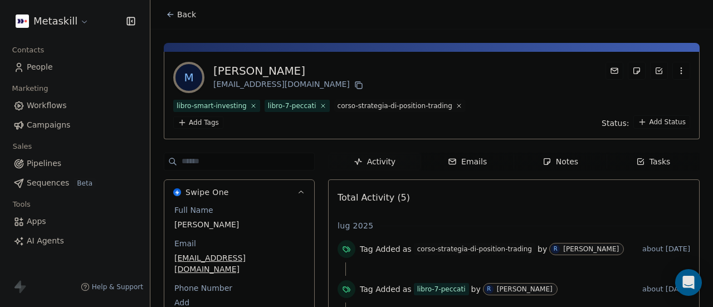
click at [200, 122] on html "Metaskill Contacts People Marketing Workflows Campaigns Sales Pipelines Sequenc…" at bounding box center [356, 153] width 713 height 307
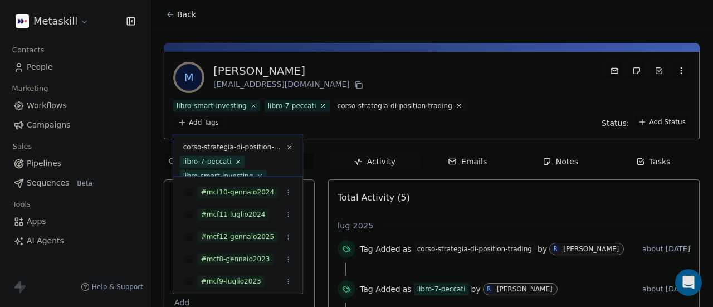
scroll to position [27, 0]
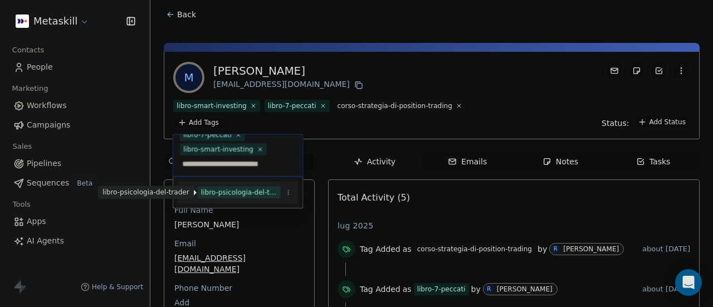
type input "**********"
click at [233, 191] on div "libro-psicologia-del-trader" at bounding box center [239, 192] width 76 height 10
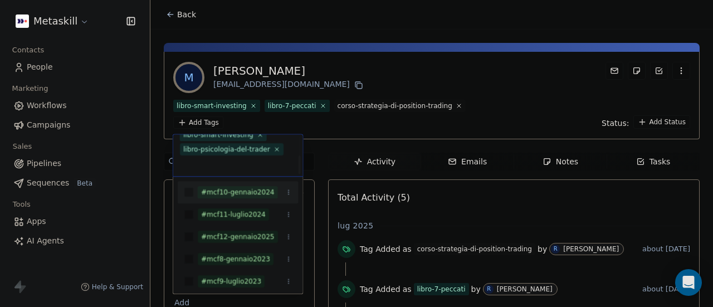
click at [476, 117] on html "Metaskill Contacts People Marketing Workflows Campaigns Sales Pipelines Sequenc…" at bounding box center [356, 153] width 713 height 307
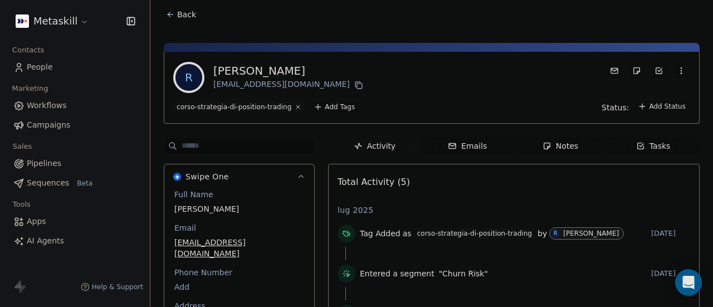
click at [334, 107] on html "Metaskill Contacts People Marketing Workflows Campaigns Sales Pipelines Sequenc…" at bounding box center [356, 153] width 713 height 307
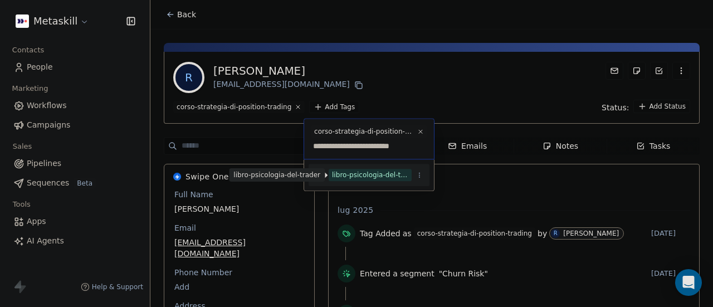
type input "**********"
click at [356, 172] on div "libro-psicologia-del-trader" at bounding box center [370, 175] width 76 height 10
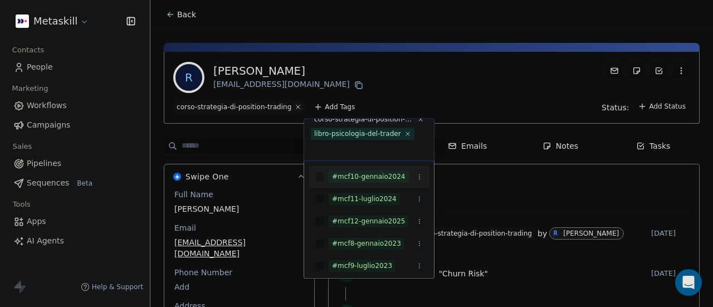
click at [385, 87] on html "Metaskill Contacts People Marketing Workflows Campaigns Sales Pipelines Sequenc…" at bounding box center [356, 153] width 713 height 307
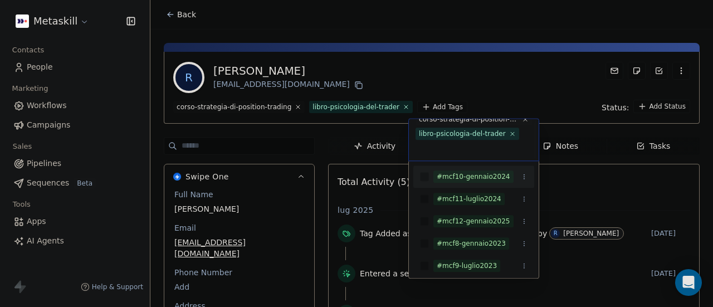
scroll to position [0, 0]
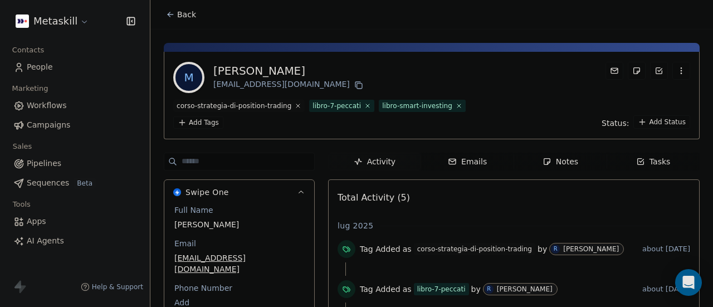
click at [200, 123] on html "Metaskill Contacts People Marketing Workflows Campaigns Sales Pipelines Sequenc…" at bounding box center [356, 153] width 713 height 307
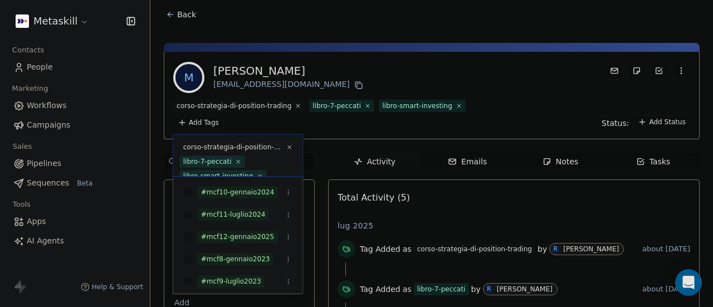
scroll to position [27, 0]
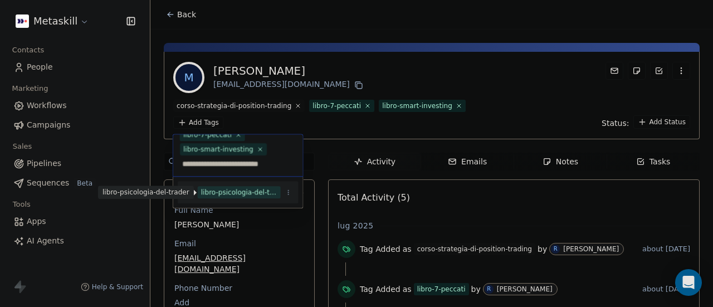
type input "**********"
click at [236, 189] on div "libro-psicologia-del-trader" at bounding box center [239, 192] width 76 height 10
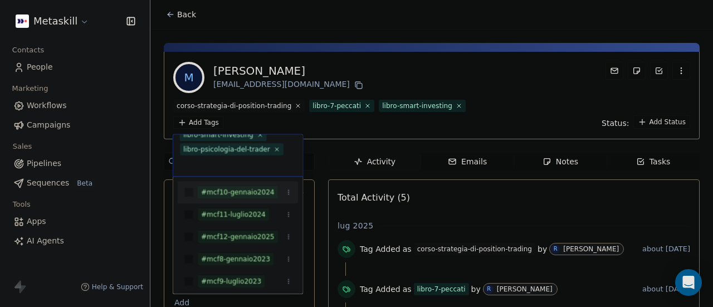
click at [364, 124] on html "Metaskill Contacts People Marketing Workflows Campaigns Sales Pipelines Sequenc…" at bounding box center [356, 153] width 713 height 307
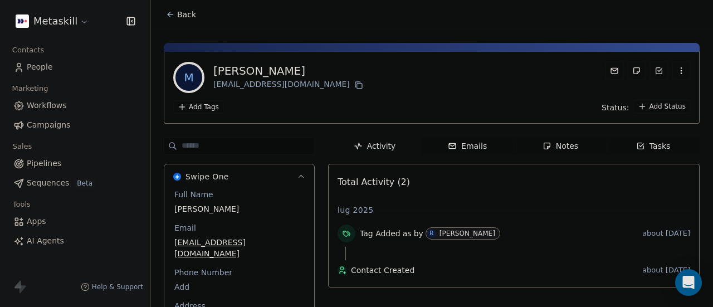
click at [206, 105] on html "Metaskill Contacts People Marketing Workflows Campaigns Sales Pipelines Sequenc…" at bounding box center [356, 153] width 713 height 307
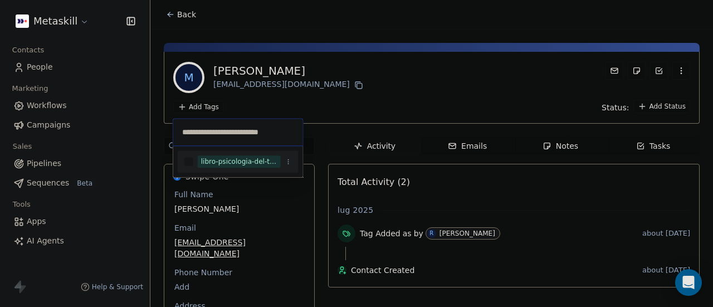
type input "**********"
click at [239, 156] on div "libro-psicologia-del-trader" at bounding box center [239, 161] width 76 height 10
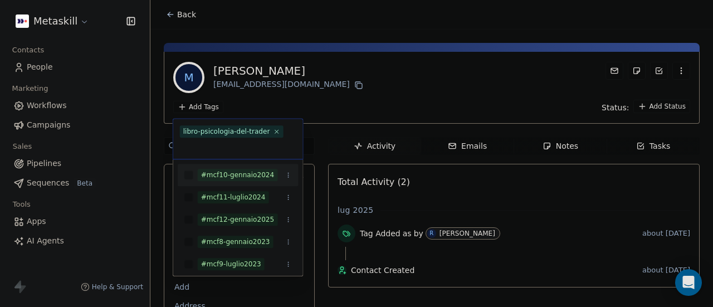
click at [323, 104] on html "Metaskill Contacts People Marketing Workflows Campaigns Sales Pipelines Sequenc…" at bounding box center [356, 153] width 713 height 307
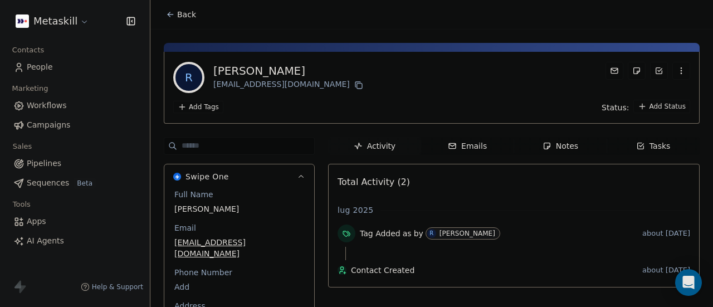
click at [212, 110] on html "Metaskill Contacts People Marketing Workflows Campaigns Sales Pipelines Sequenc…" at bounding box center [356, 153] width 713 height 307
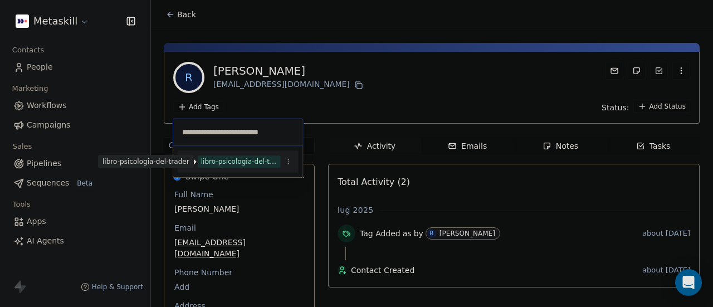
type input "**********"
click at [234, 161] on div "libro-psicologia-del-trader" at bounding box center [239, 161] width 76 height 10
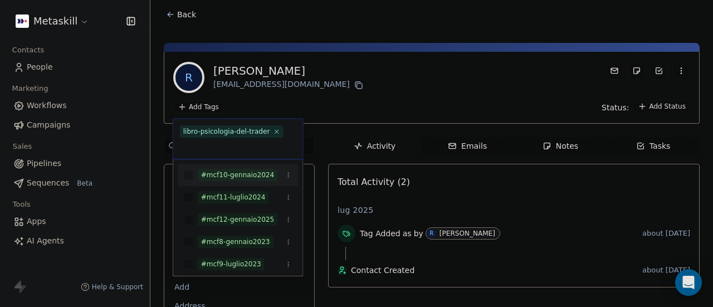
click at [356, 96] on html "Metaskill Contacts People Marketing Workflows Campaigns Sales Pipelines Sequenc…" at bounding box center [356, 153] width 713 height 307
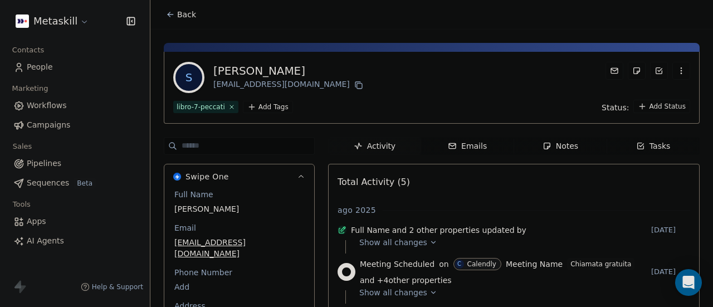
click at [264, 109] on html "Metaskill Contacts People Marketing Workflows Campaigns Sales Pipelines Sequenc…" at bounding box center [356, 153] width 713 height 307
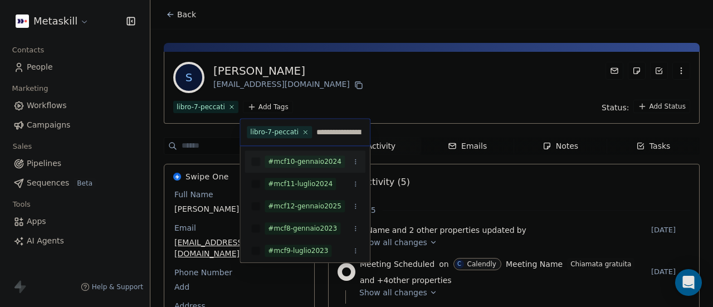
scroll to position [0, 46]
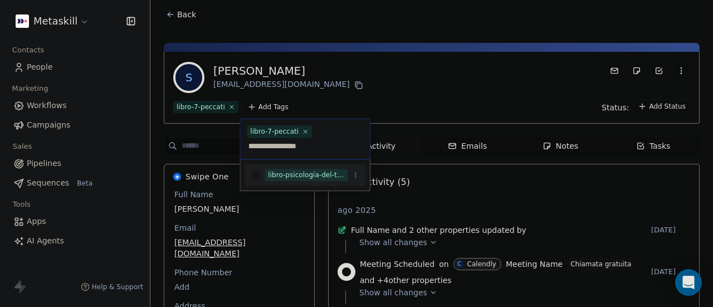
type input "**********"
click at [303, 170] on div "libro-psicologia-del-trader" at bounding box center [306, 175] width 76 height 10
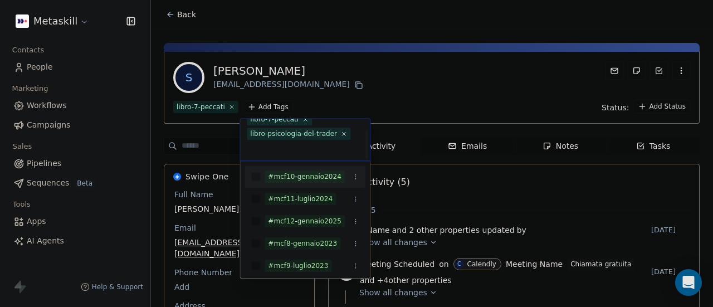
click at [424, 102] on html "Metaskill Contacts People Marketing Workflows Campaigns Sales Pipelines Sequenc…" at bounding box center [356, 153] width 713 height 307
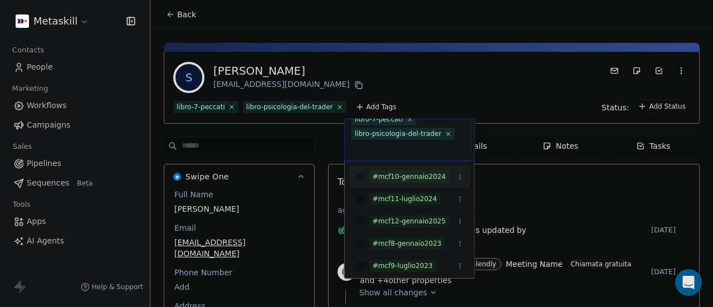
scroll to position [12, 0]
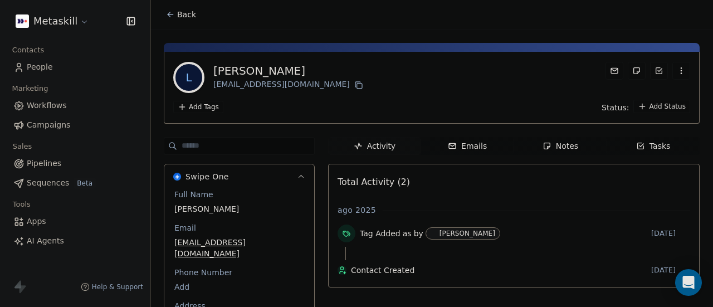
click at [217, 107] on html "Metaskill Contacts People Marketing Workflows Campaigns Sales Pipelines Sequenc…" at bounding box center [356, 153] width 713 height 307
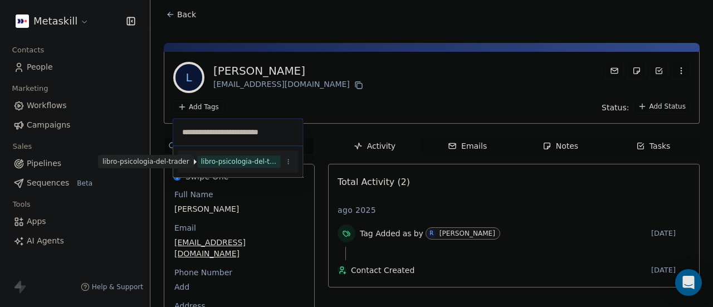
type input "**********"
click at [243, 159] on div "libro-psicologia-del-trader" at bounding box center [239, 161] width 76 height 10
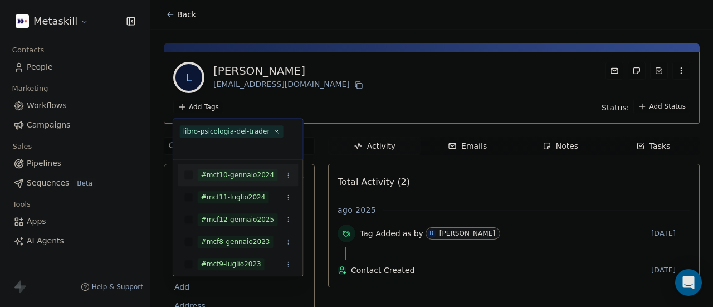
click at [414, 98] on html "Metaskill Contacts People Marketing Workflows Campaigns Sales Pipelines Sequenc…" at bounding box center [356, 153] width 713 height 307
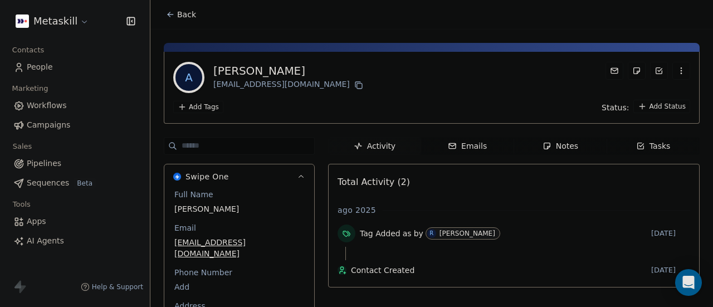
click at [203, 108] on html "Metaskill Contacts People Marketing Workflows Campaigns Sales Pipelines Sequenc…" at bounding box center [356, 153] width 713 height 307
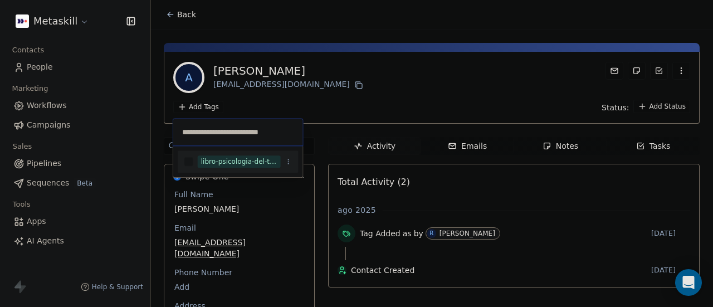
type input "**********"
click at [242, 163] on div "libro-psicologia-del-trader" at bounding box center [239, 161] width 76 height 10
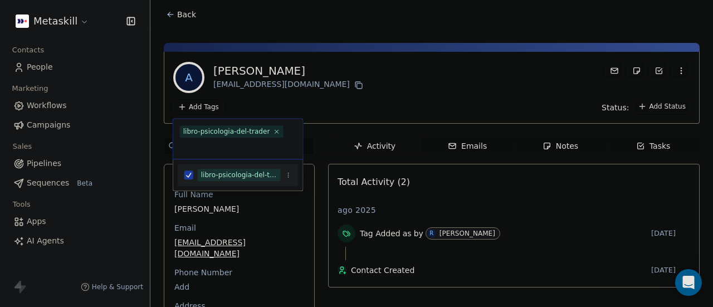
click at [390, 102] on html "Metaskill Contacts People Marketing Workflows Campaigns Sales Pipelines Sequenc…" at bounding box center [356, 153] width 713 height 307
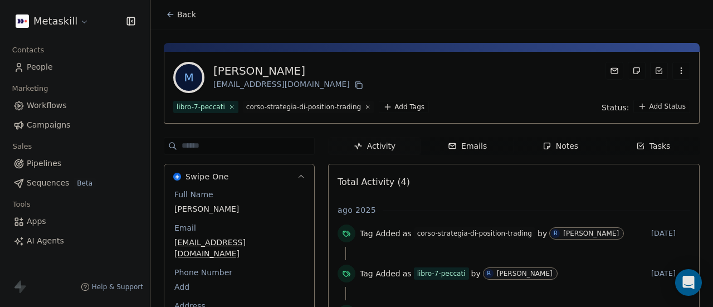
click at [386, 111] on html "Metaskill Contacts People Marketing Workflows Campaigns Sales Pipelines Sequenc…" at bounding box center [356, 153] width 713 height 307
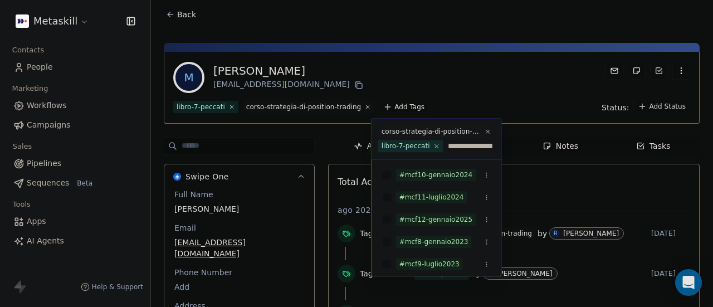
scroll to position [0, 46]
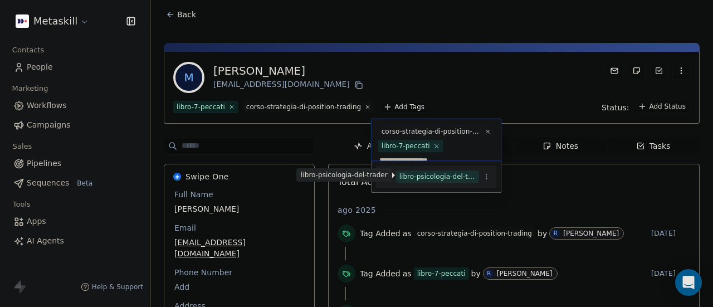
type input "**********"
click at [443, 174] on div "libro-psicologia-del-trader" at bounding box center [437, 177] width 76 height 10
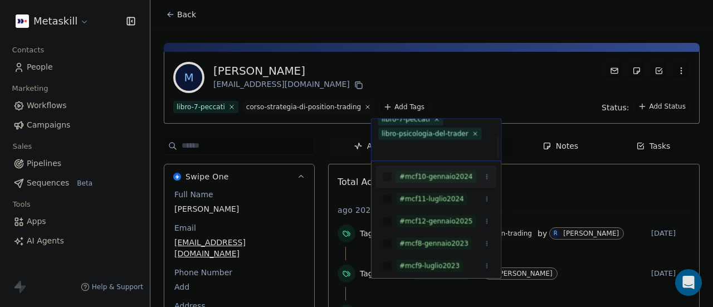
click at [486, 81] on html "Metaskill Contacts People Marketing Workflows Campaigns Sales Pipelines Sequenc…" at bounding box center [356, 153] width 713 height 307
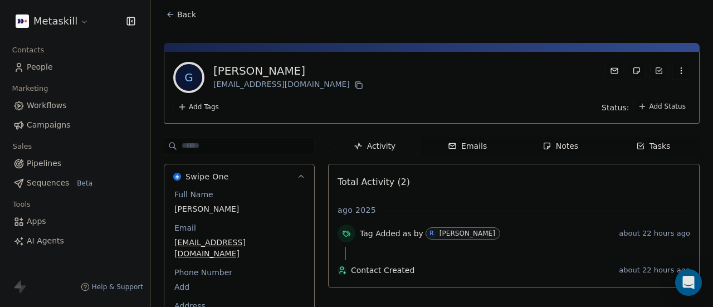
click at [203, 105] on html "Metaskill Contacts People Marketing Workflows Campaigns Sales Pipelines Sequenc…" at bounding box center [356, 153] width 713 height 307
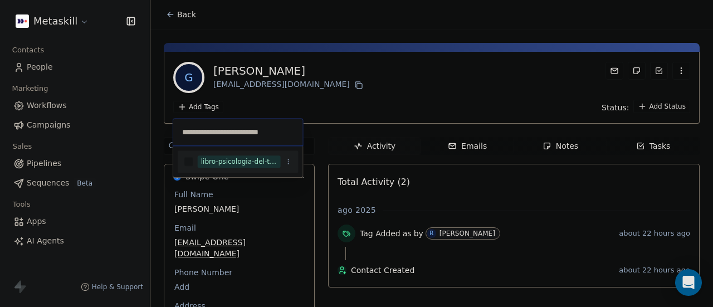
type input "**********"
click at [247, 160] on div "libro-psicologia-del-trader" at bounding box center [239, 161] width 76 height 10
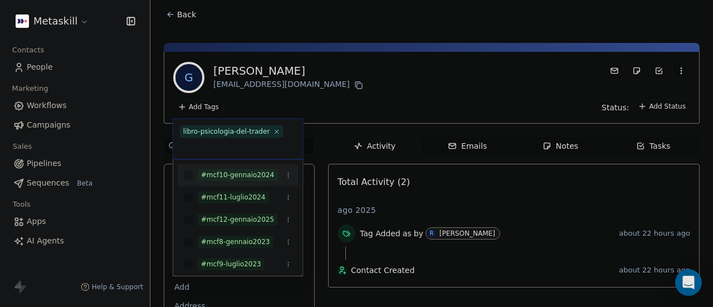
click at [383, 97] on html "Metaskill Contacts People Marketing Workflows Campaigns Sales Pipelines Sequenc…" at bounding box center [356, 153] width 713 height 307
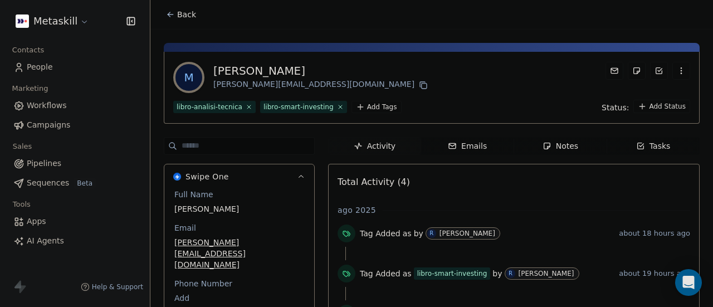
click at [367, 105] on html "Metaskill Contacts People Marketing Workflows Campaigns Sales Pipelines Sequenc…" at bounding box center [356, 153] width 713 height 307
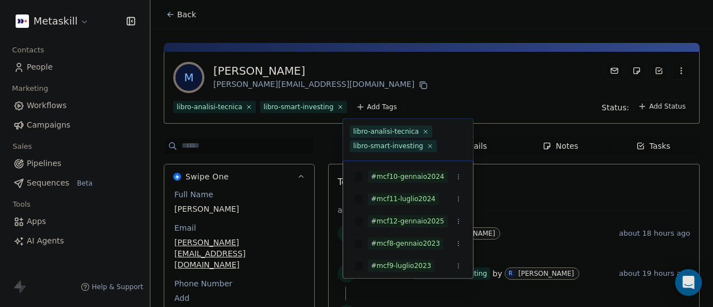
scroll to position [12, 0]
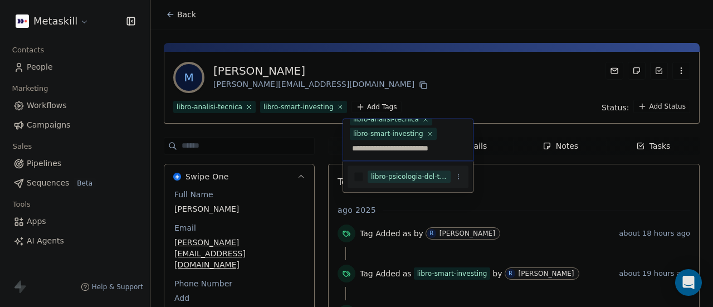
type input "**********"
click at [388, 172] on div "libro-psicologia-del-trader" at bounding box center [409, 177] width 76 height 10
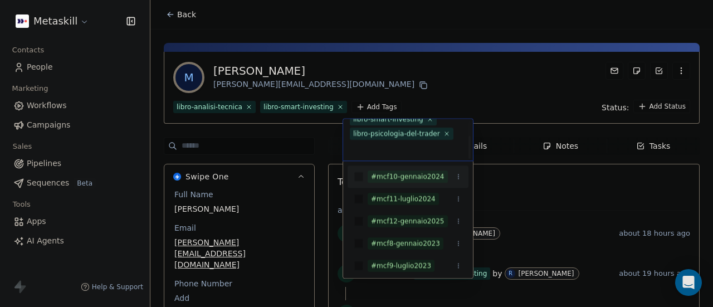
click at [435, 87] on html "Metaskill Contacts People Marketing Workflows Campaigns Sales Pipelines Sequenc…" at bounding box center [356, 153] width 713 height 307
